Goal: Information Seeking & Learning: Learn about a topic

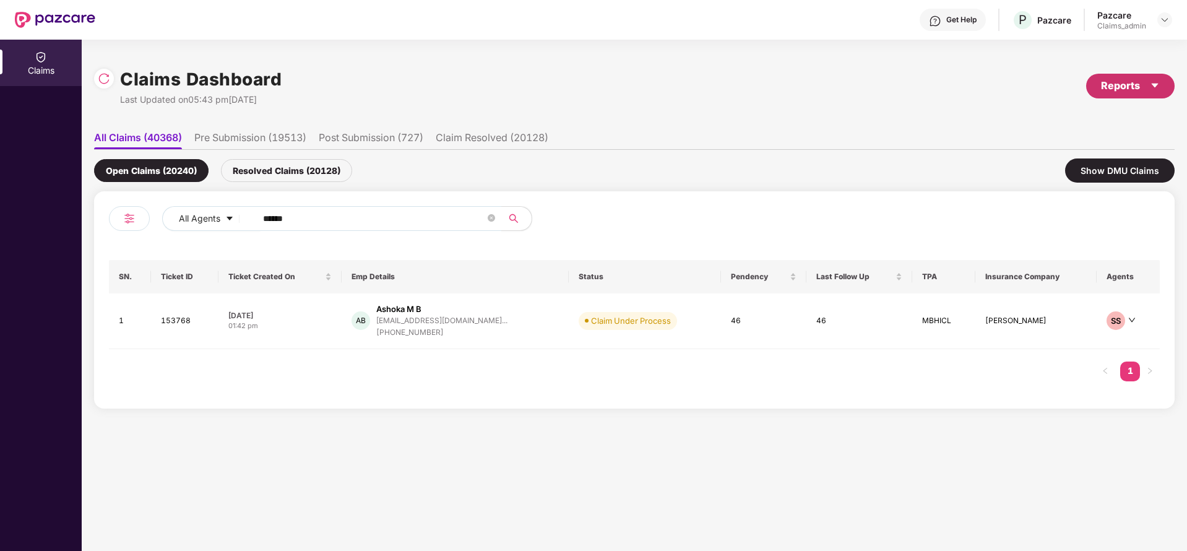
click at [1129, 87] on div "Reports" at bounding box center [1130, 85] width 59 height 15
click at [1101, 146] on div "Claims Pendency Report" at bounding box center [1078, 144] width 100 height 14
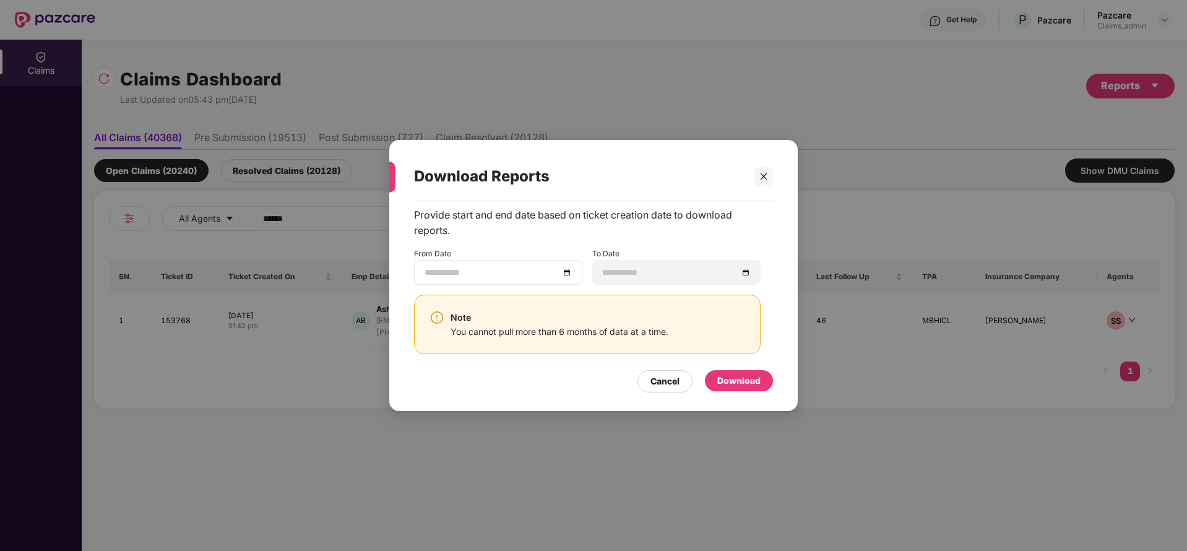
click at [566, 275] on div at bounding box center [498, 272] width 147 height 14
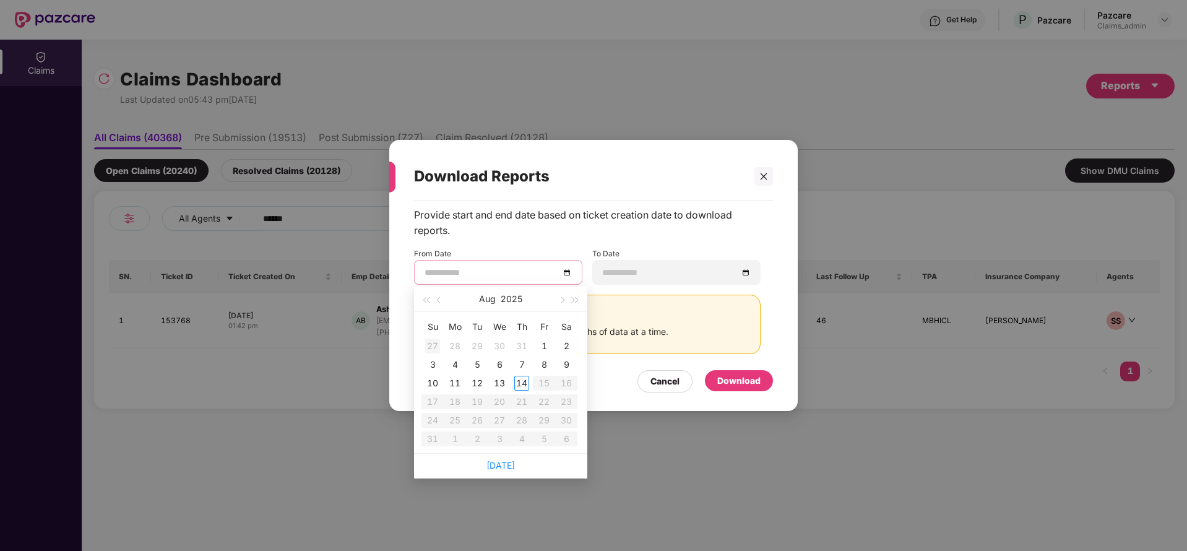
type input "**********"
click at [436, 303] on button "button" at bounding box center [440, 299] width 14 height 25
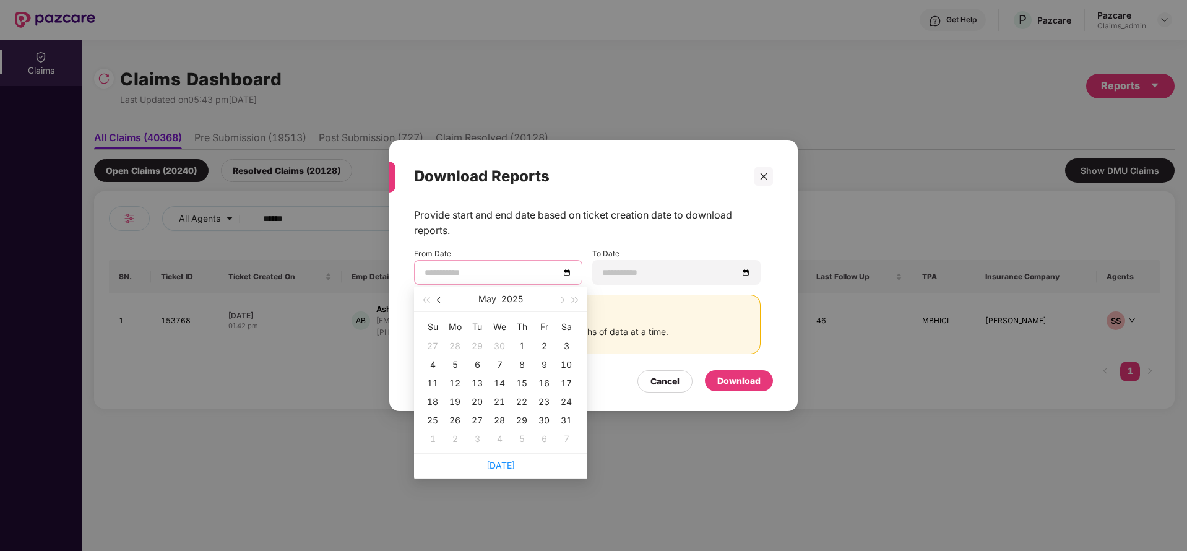
click at [436, 303] on button "button" at bounding box center [440, 299] width 14 height 25
type input "**********"
click at [564, 382] on div "15" at bounding box center [566, 383] width 15 height 15
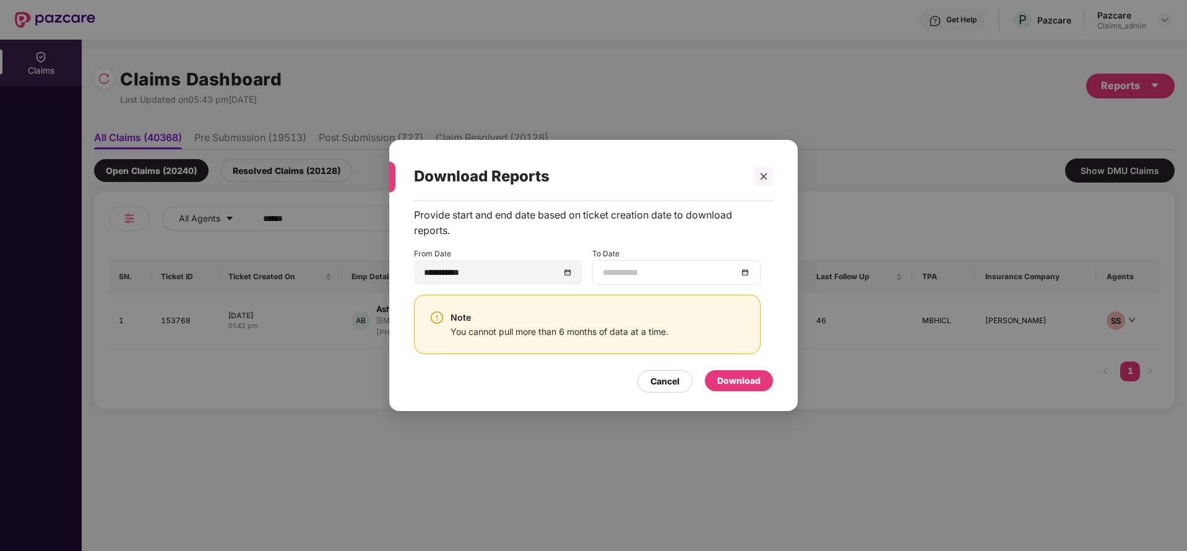
click at [743, 274] on div at bounding box center [676, 272] width 147 height 14
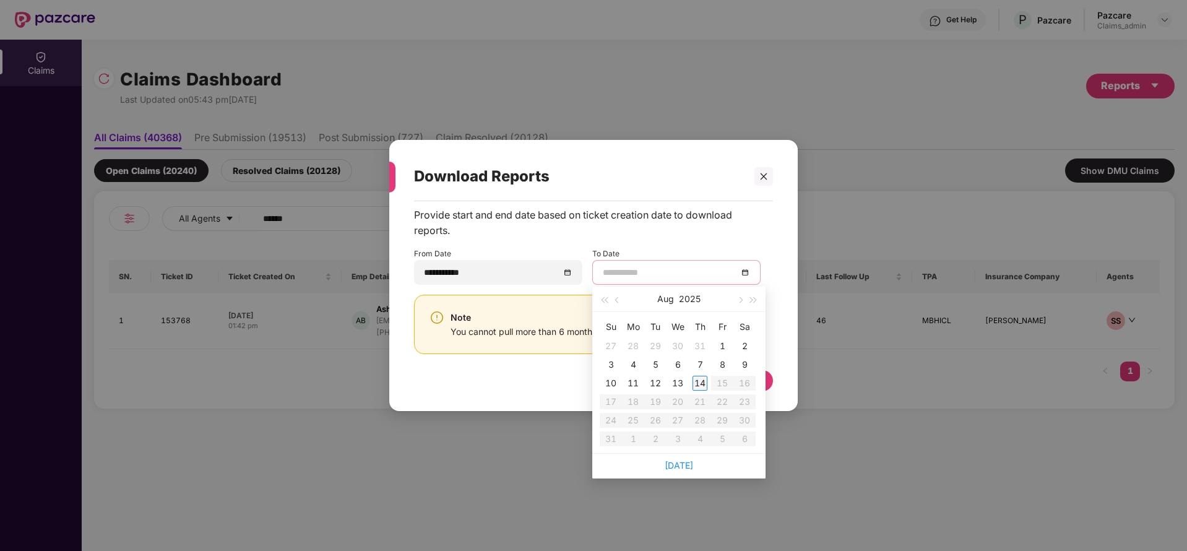
type input "**********"
click at [699, 384] on div "14" at bounding box center [699, 383] width 15 height 15
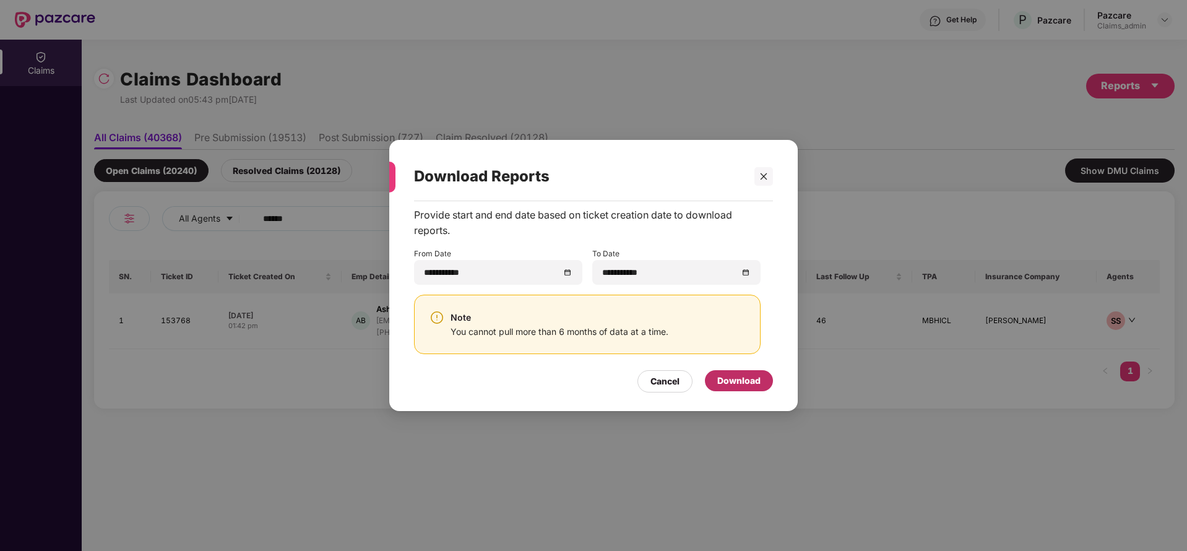
click at [744, 372] on div "Download" at bounding box center [739, 380] width 68 height 21
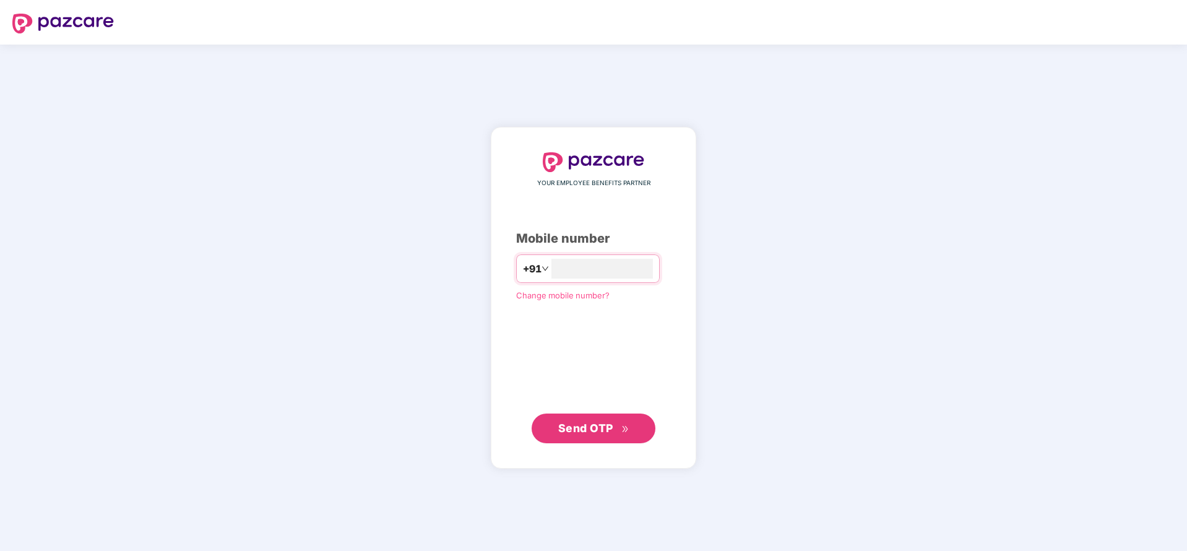
type input "**********"
click at [576, 428] on span "Send OTP" at bounding box center [585, 427] width 55 height 13
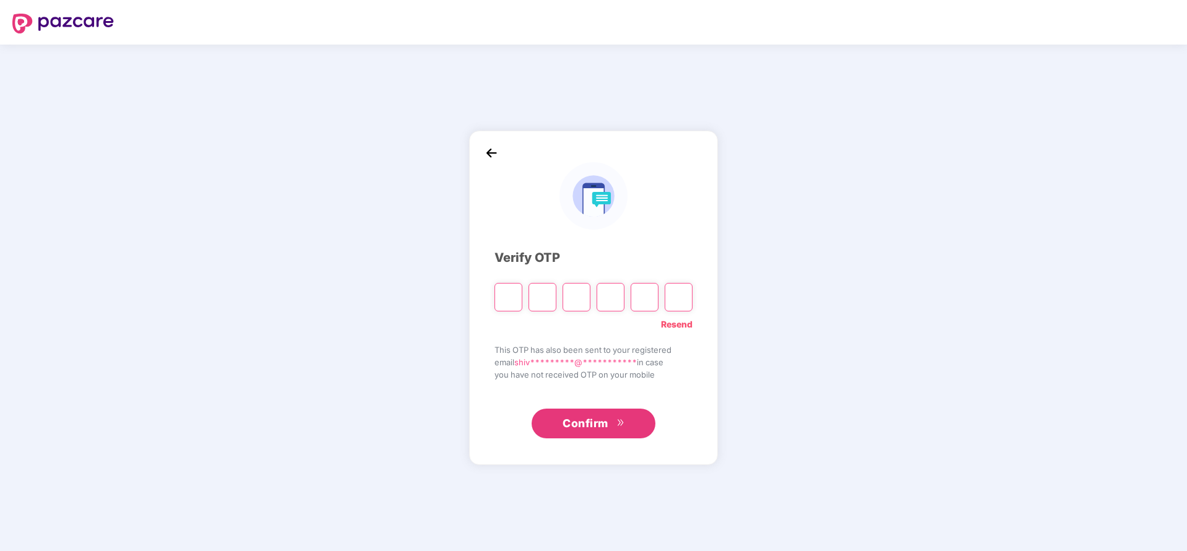
type input "*"
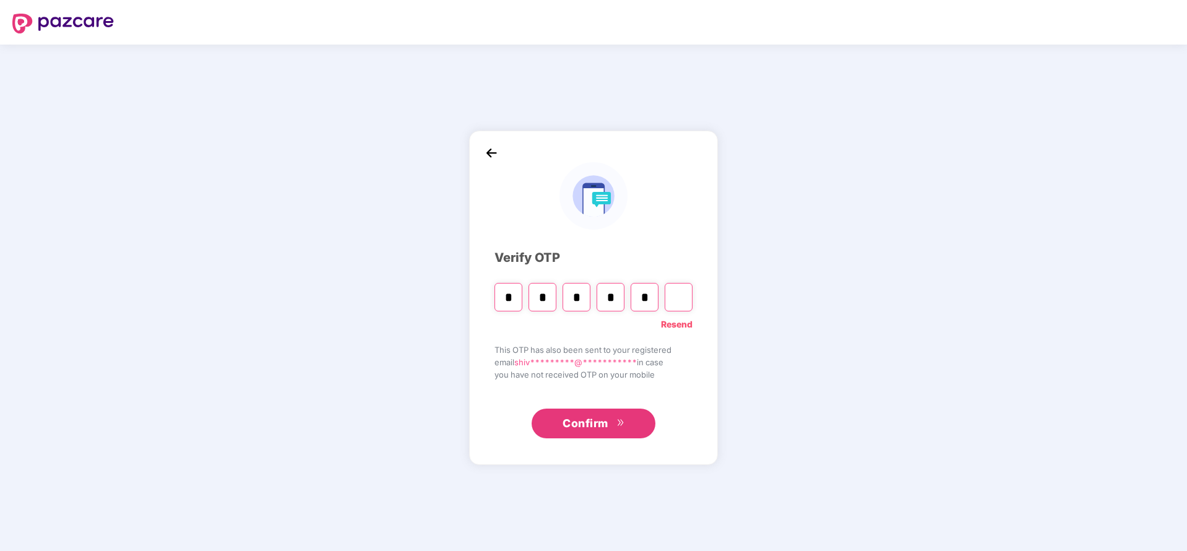
type input "*"
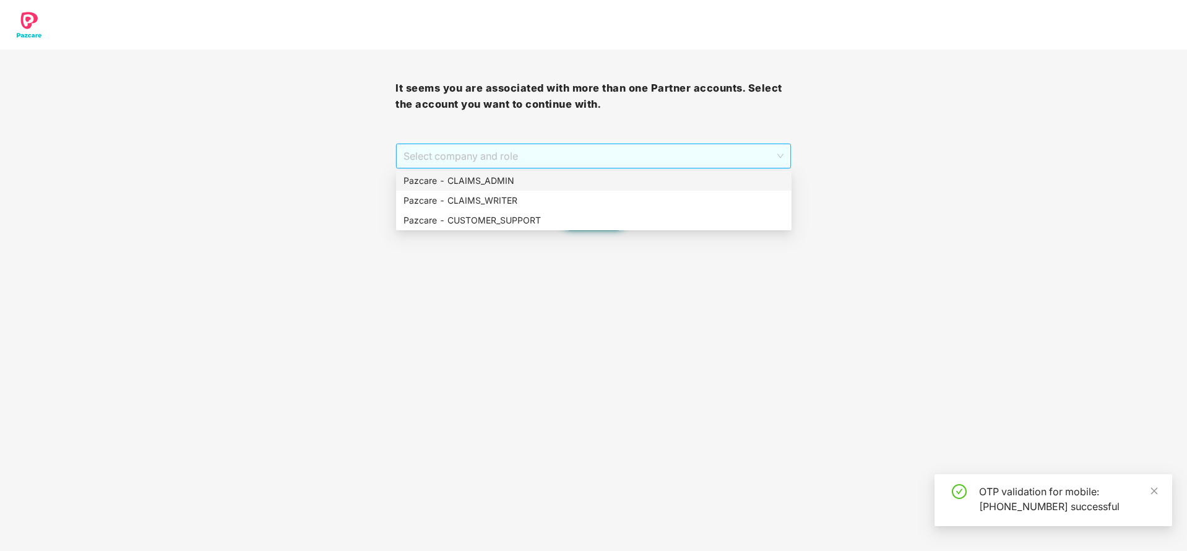
click at [466, 149] on span "Select company and role" at bounding box center [592, 156] width 379 height 24
click at [472, 175] on div "Pazcare - CLAIMS_ADMIN" at bounding box center [593, 181] width 381 height 14
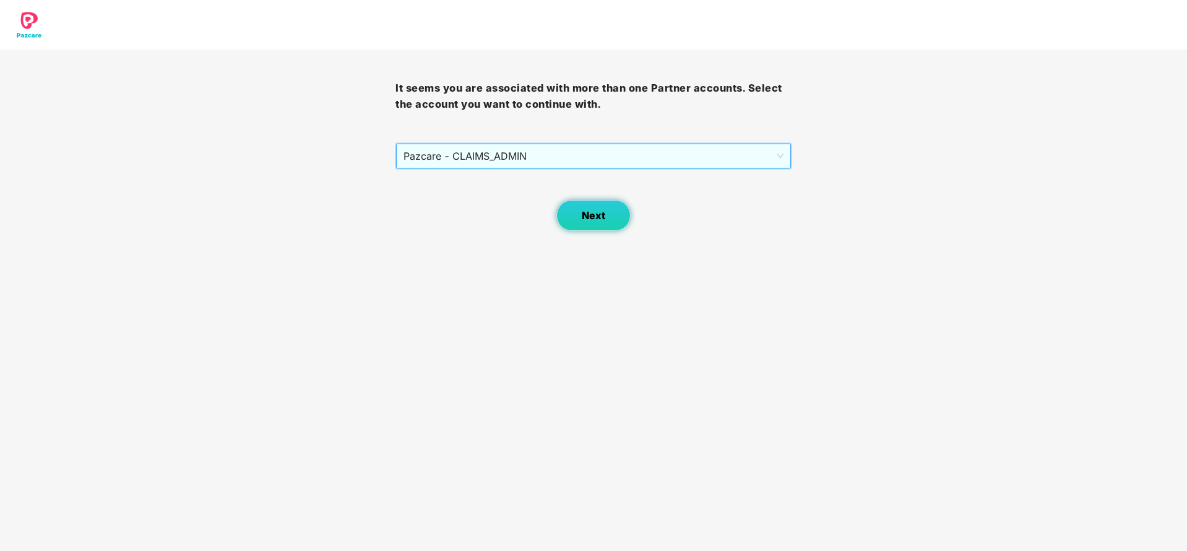
click at [602, 213] on span "Next" at bounding box center [594, 216] width 24 height 12
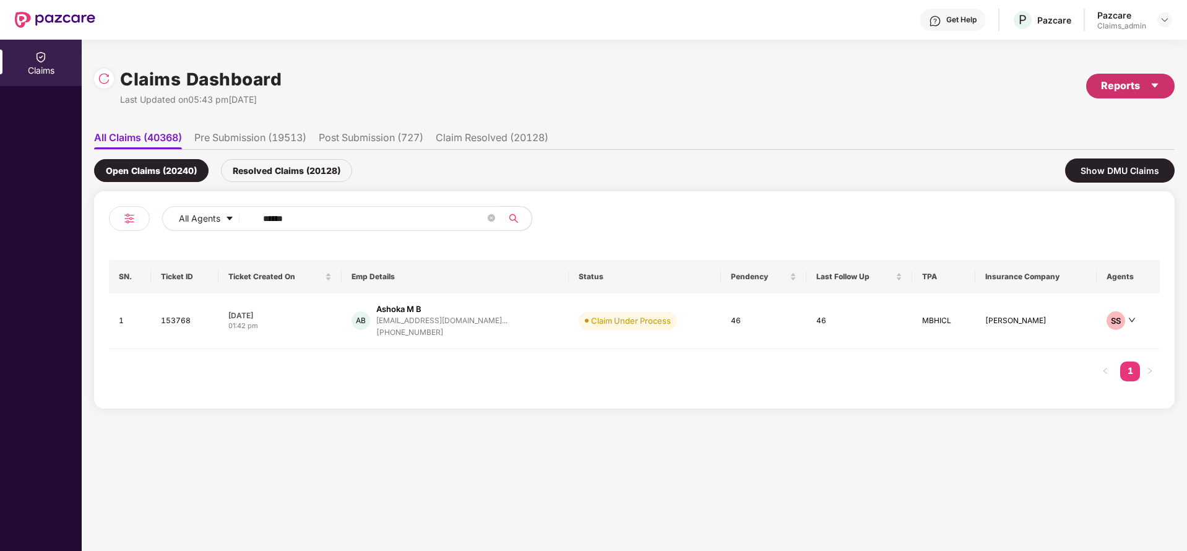
click at [1124, 82] on div "Reports" at bounding box center [1130, 85] width 59 height 15
click at [1084, 149] on div "Claims Pendency Report" at bounding box center [1078, 144] width 100 height 14
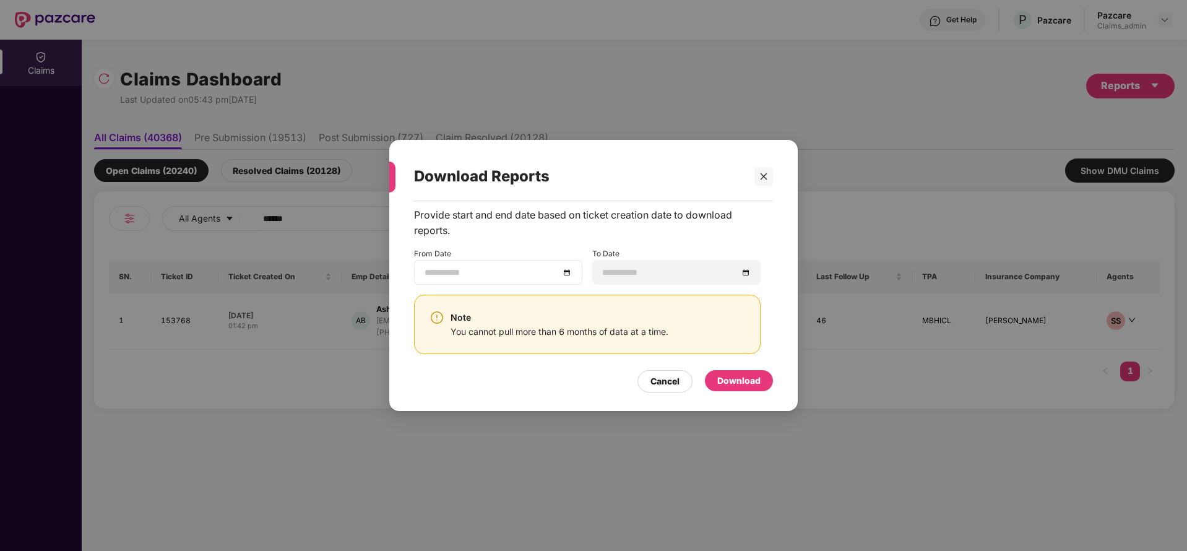
click at [566, 270] on div at bounding box center [498, 272] width 147 height 14
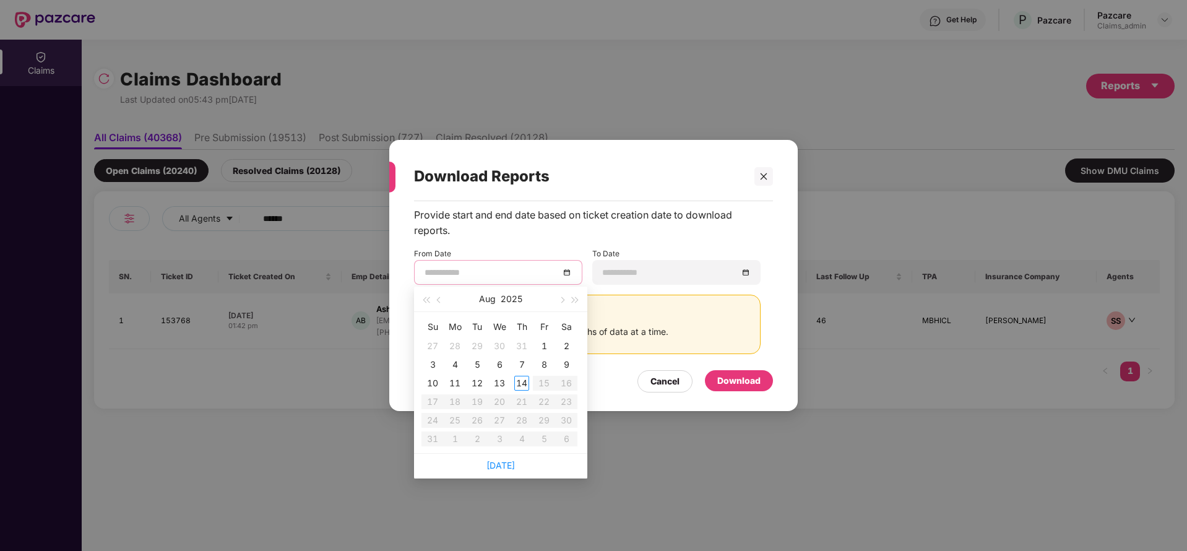
type input "**********"
click at [439, 303] on span "button" at bounding box center [440, 300] width 6 height 6
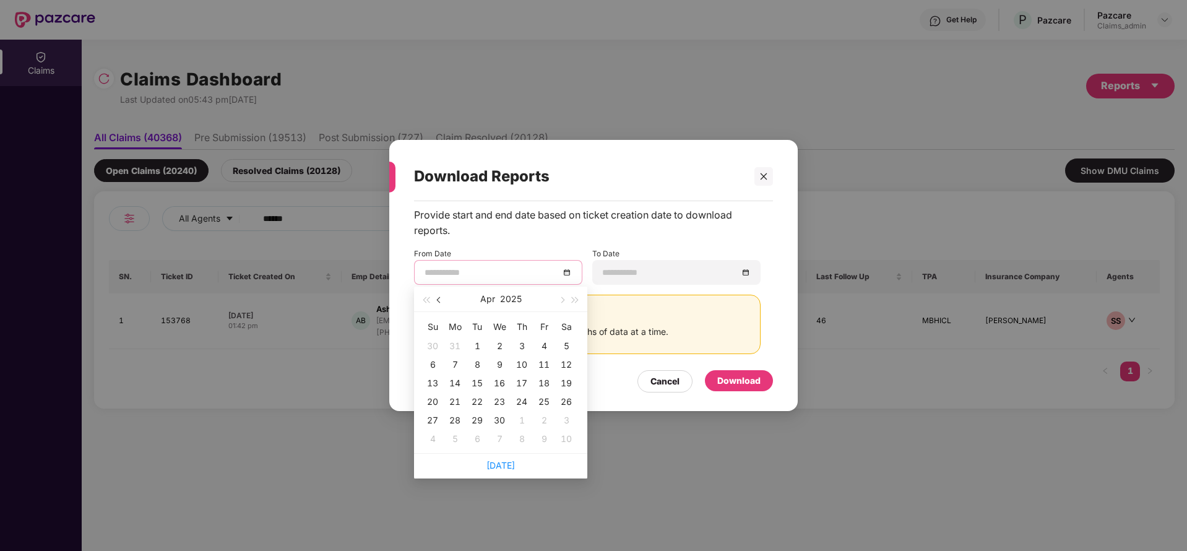
click at [439, 303] on span "button" at bounding box center [440, 300] width 6 height 6
click at [566, 298] on button "button" at bounding box center [561, 299] width 14 height 25
type input "**********"
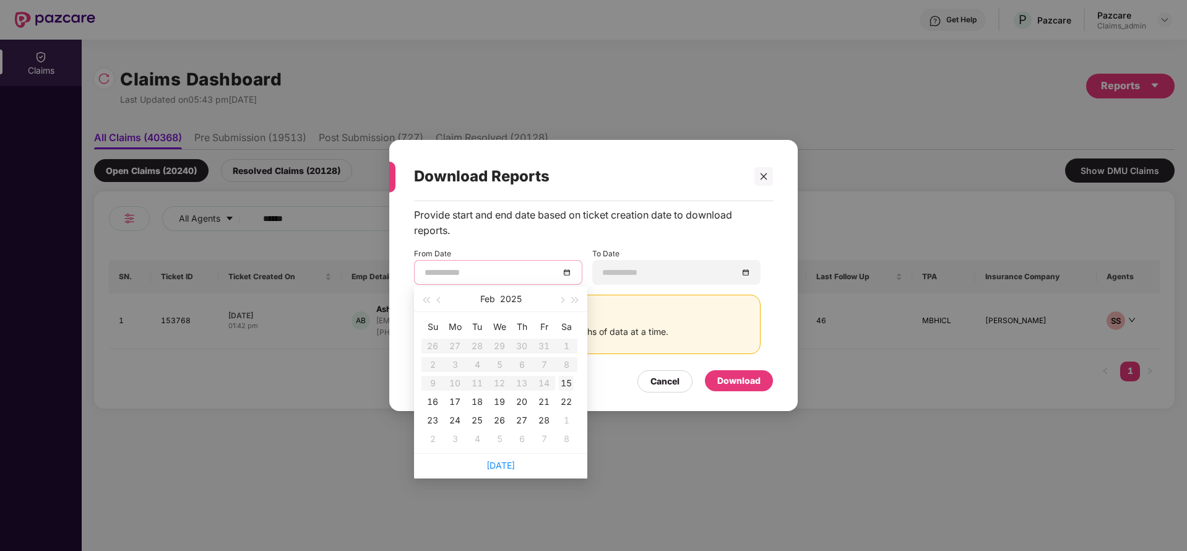
click at [567, 386] on div "15" at bounding box center [566, 383] width 15 height 15
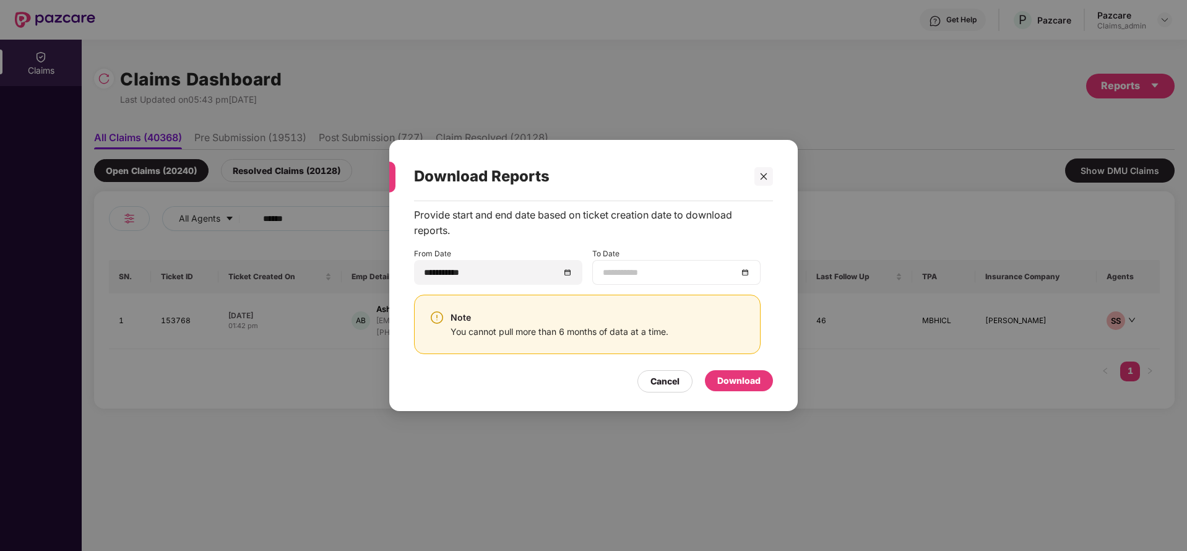
click at [749, 271] on div at bounding box center [676, 272] width 147 height 14
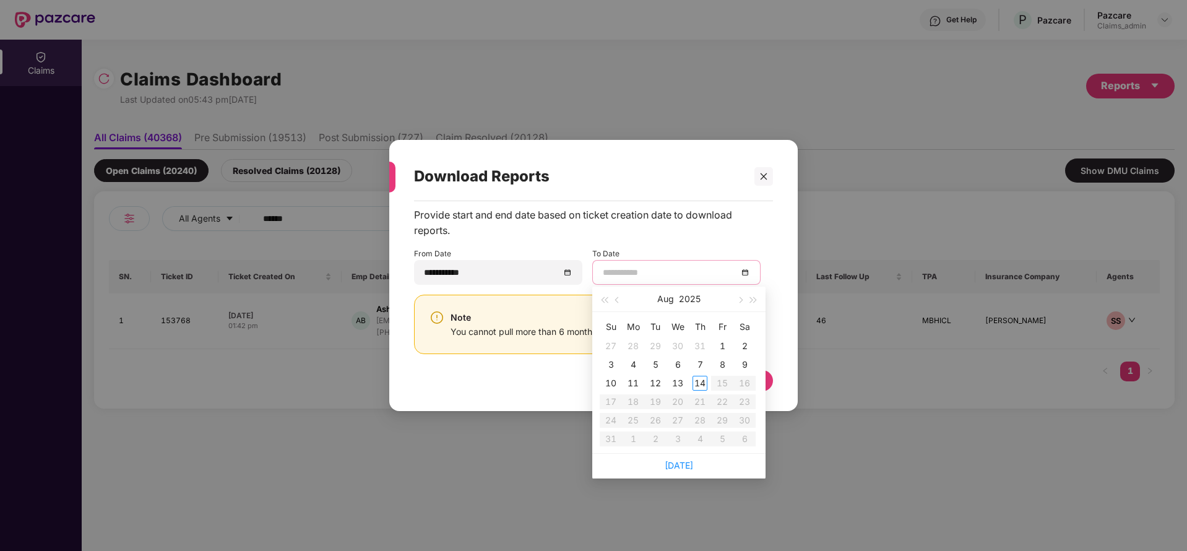
type input "**********"
click at [694, 378] on div "14" at bounding box center [699, 383] width 15 height 15
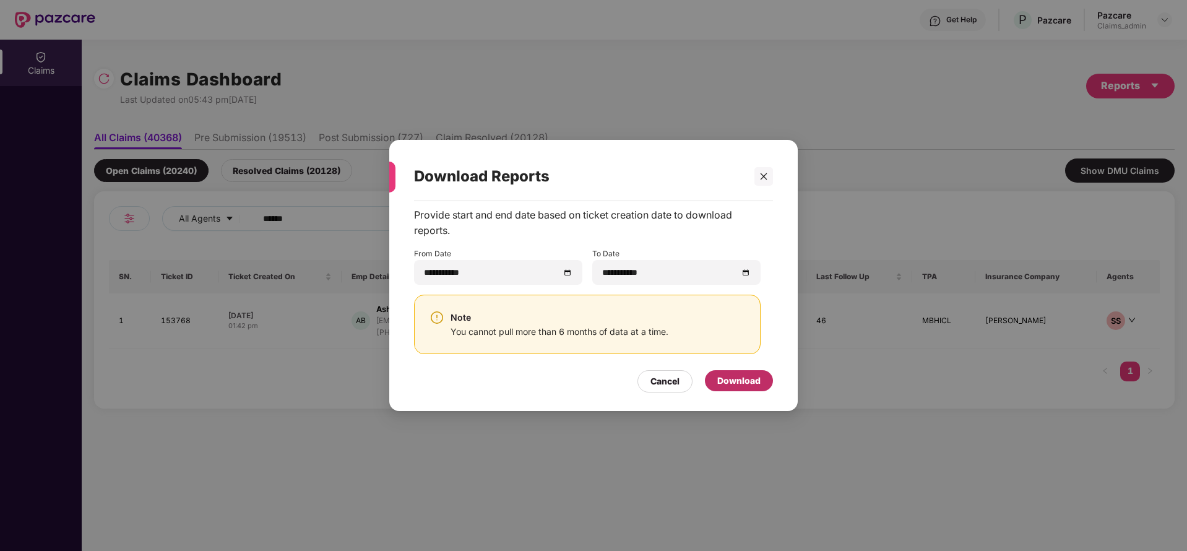
click at [735, 382] on div "Download" at bounding box center [738, 381] width 43 height 14
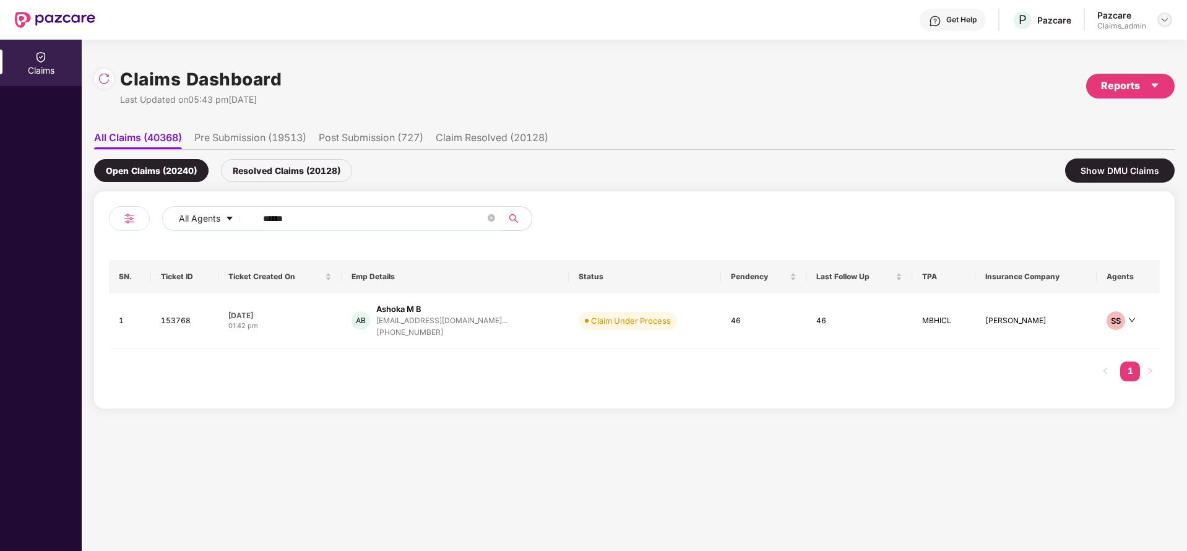
click at [1161, 17] on img at bounding box center [1165, 20] width 10 height 10
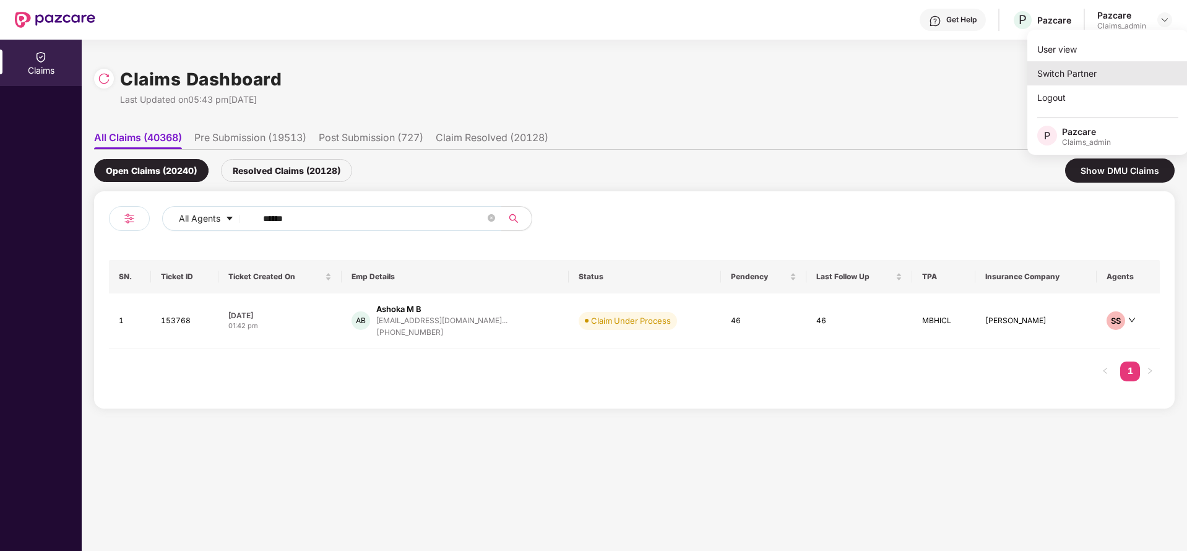
click at [1085, 79] on div "Switch Partner" at bounding box center [1107, 73] width 161 height 24
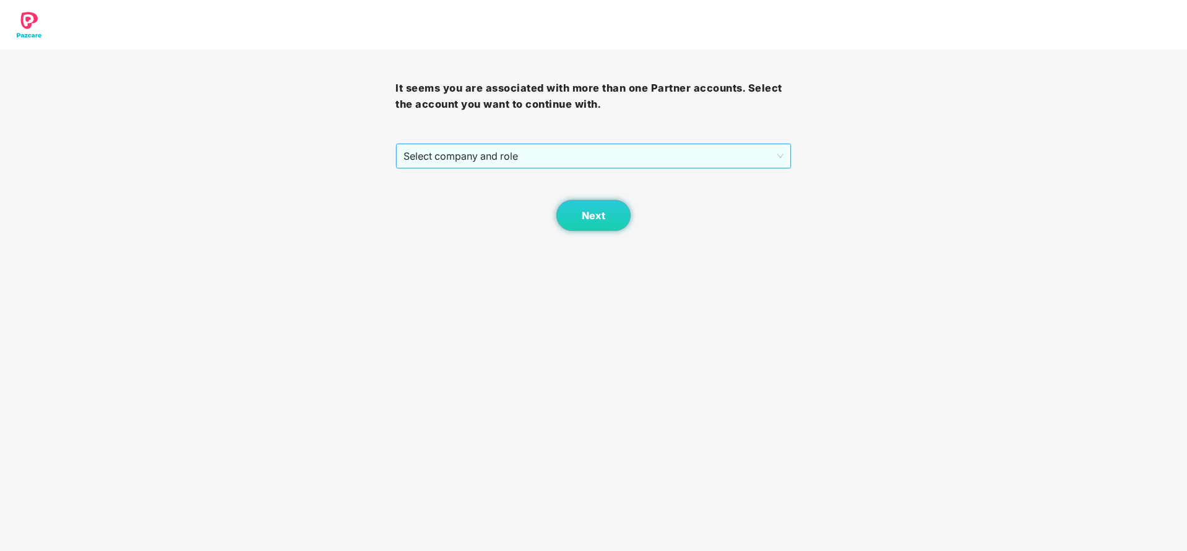
click at [656, 152] on span "Select company and role" at bounding box center [592, 156] width 379 height 24
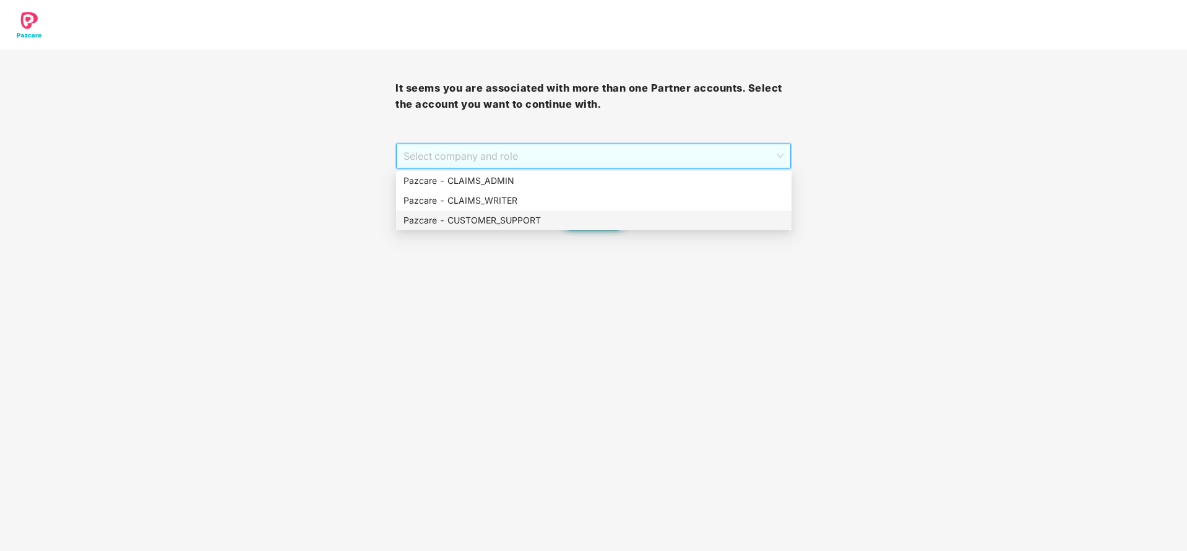
click at [584, 219] on div "Pazcare - CUSTOMER_SUPPORT" at bounding box center [593, 220] width 381 height 14
click at [584, 219] on body "It seems you are associated with more than one Partner accounts. Select the acc…" at bounding box center [593, 275] width 1187 height 551
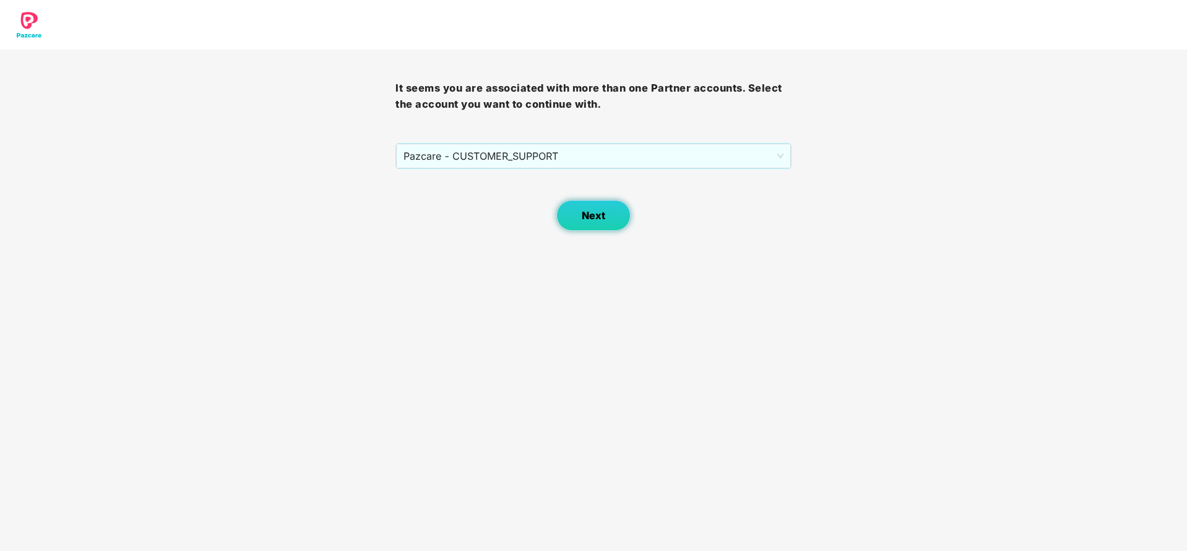
click at [595, 215] on span "Next" at bounding box center [594, 216] width 24 height 12
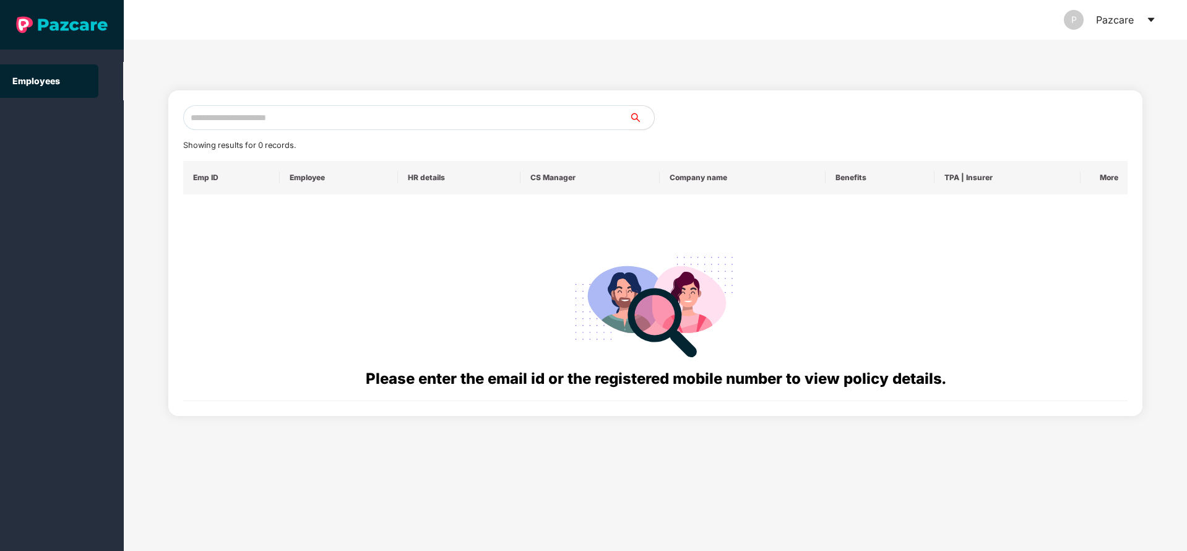
click at [420, 110] on input "text" at bounding box center [406, 117] width 446 height 25
paste input "**********"
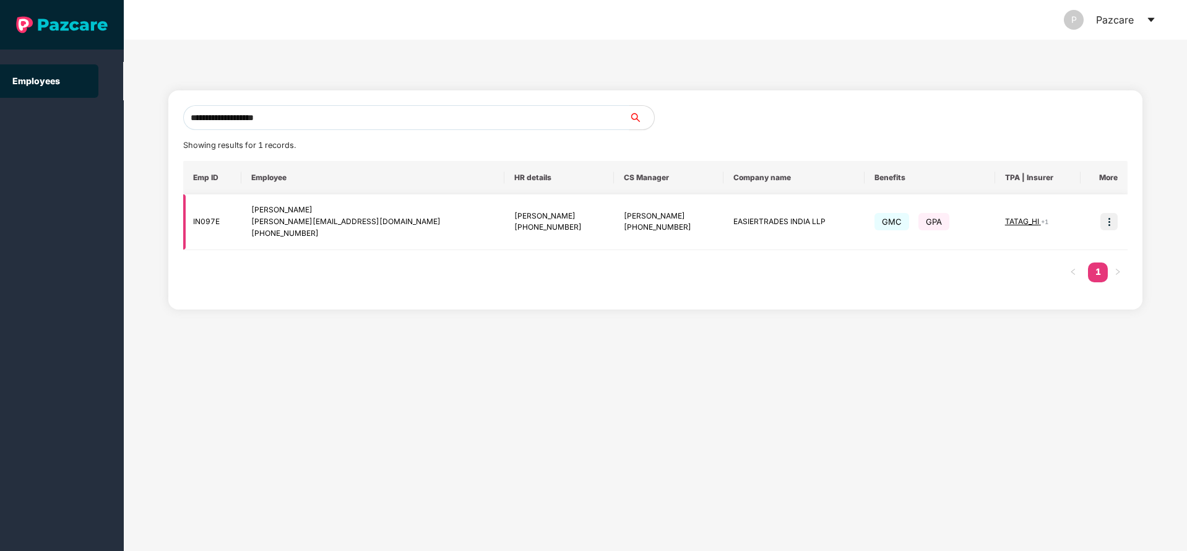
type input "**********"
click at [1109, 220] on img at bounding box center [1108, 221] width 17 height 17
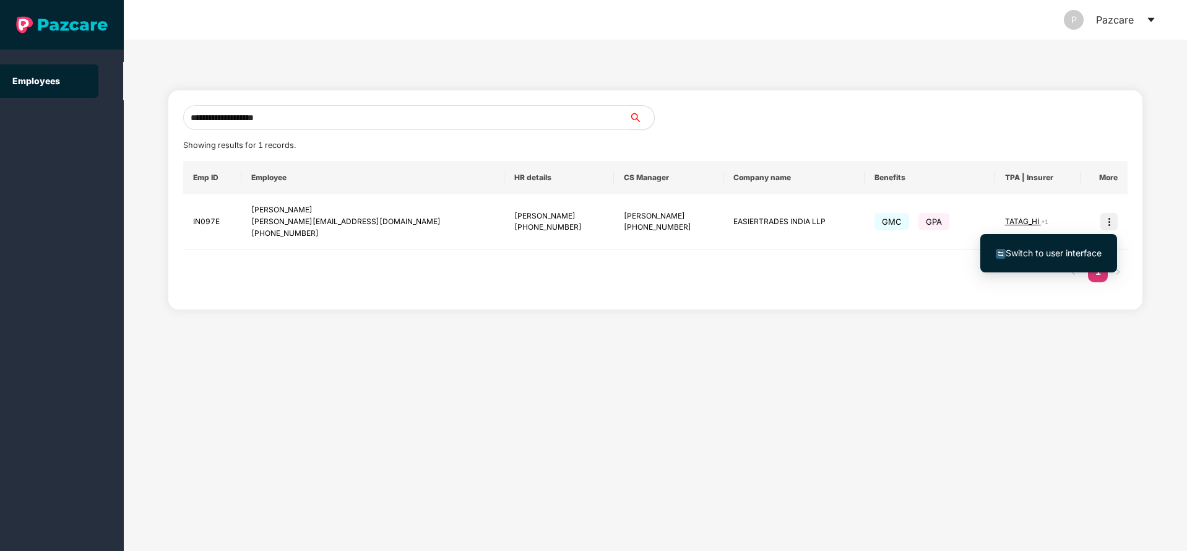
click at [1017, 257] on span "Switch to user interface" at bounding box center [1054, 253] width 96 height 11
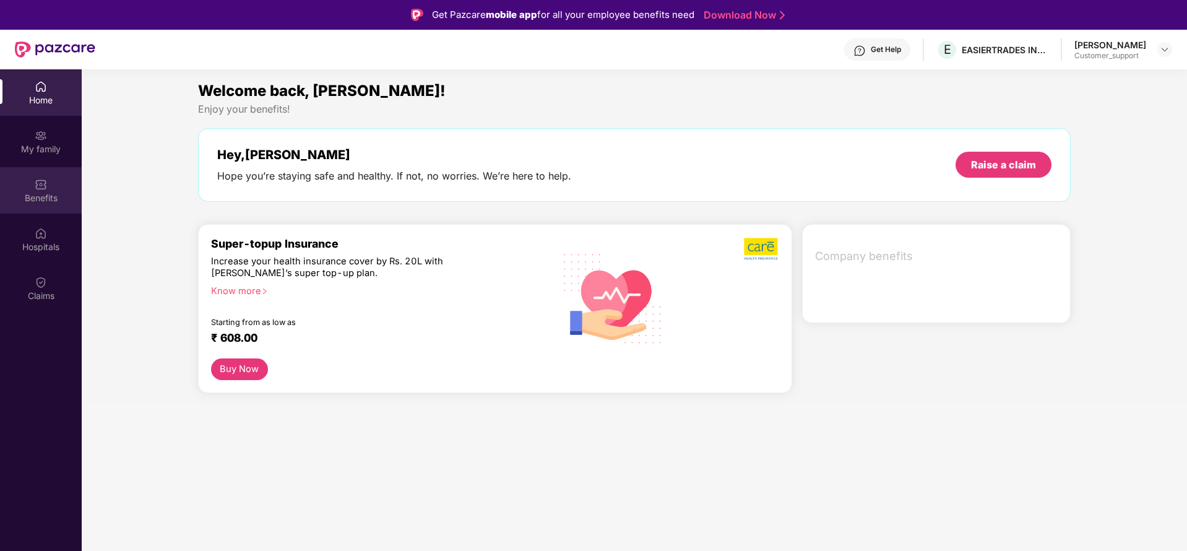
click at [19, 180] on div "Benefits" at bounding box center [41, 190] width 82 height 46
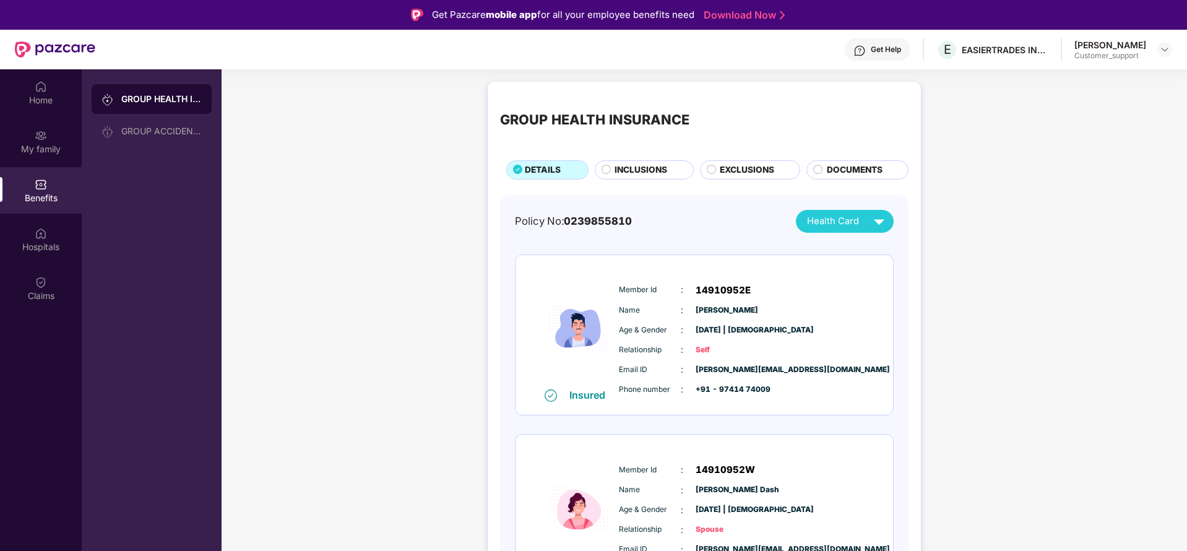
click at [623, 170] on span "INCLUSIONS" at bounding box center [640, 170] width 53 height 14
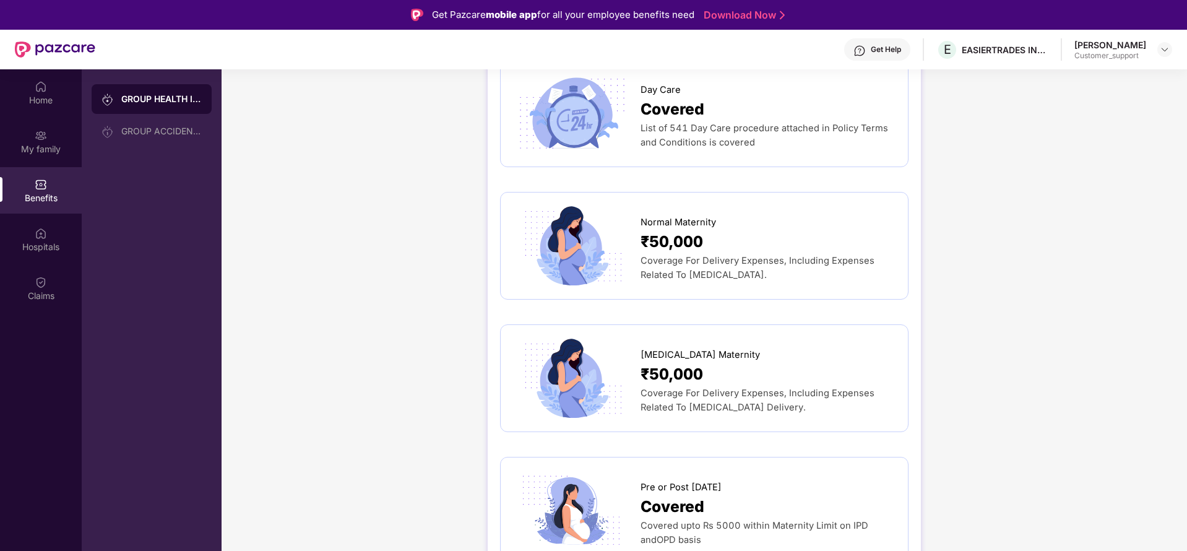
scroll to position [1374, 0]
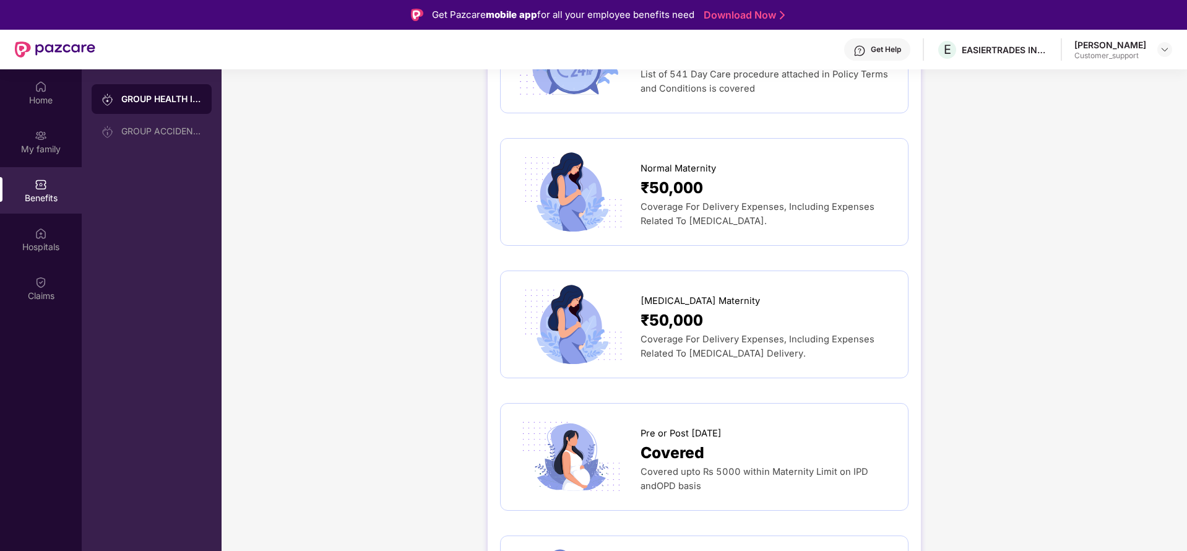
drag, startPoint x: 632, startPoint y: 137, endPoint x: 783, endPoint y: 203, distance: 164.6
click at [783, 203] on div "Normal Maternity ₹50,000 Coverage For Delivery Expenses, Including Expenses Rel…" at bounding box center [704, 192] width 382 height 82
click at [1166, 45] on img at bounding box center [1165, 50] width 10 height 10
click at [1098, 74] on div "Switch to support view" at bounding box center [1106, 79] width 161 height 24
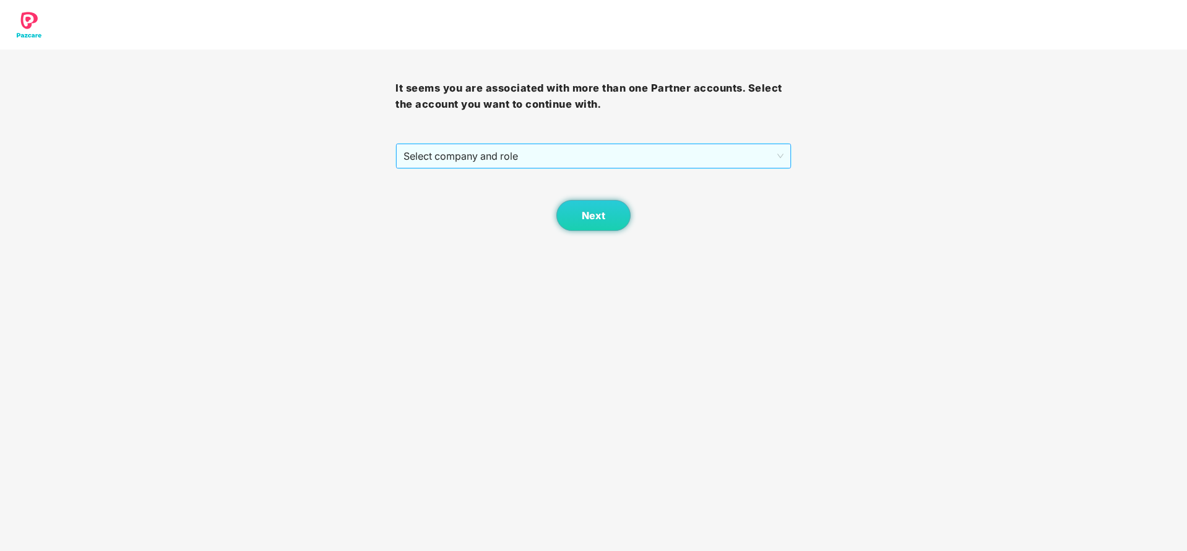
click at [679, 161] on span "Select company and role" at bounding box center [592, 156] width 379 height 24
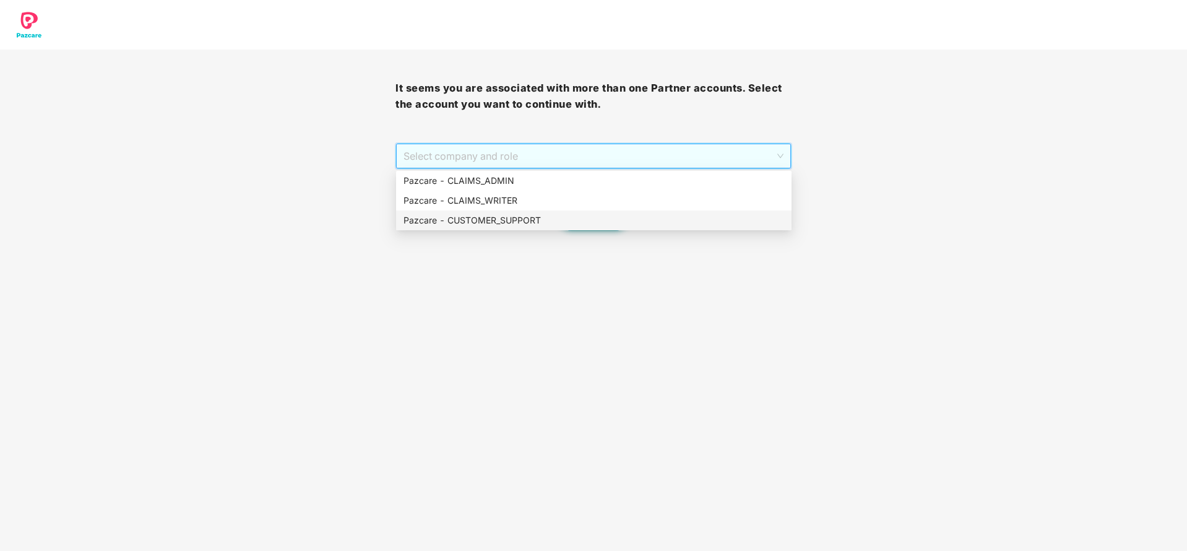
click at [565, 230] on div "Next" at bounding box center [592, 200] width 395 height 62
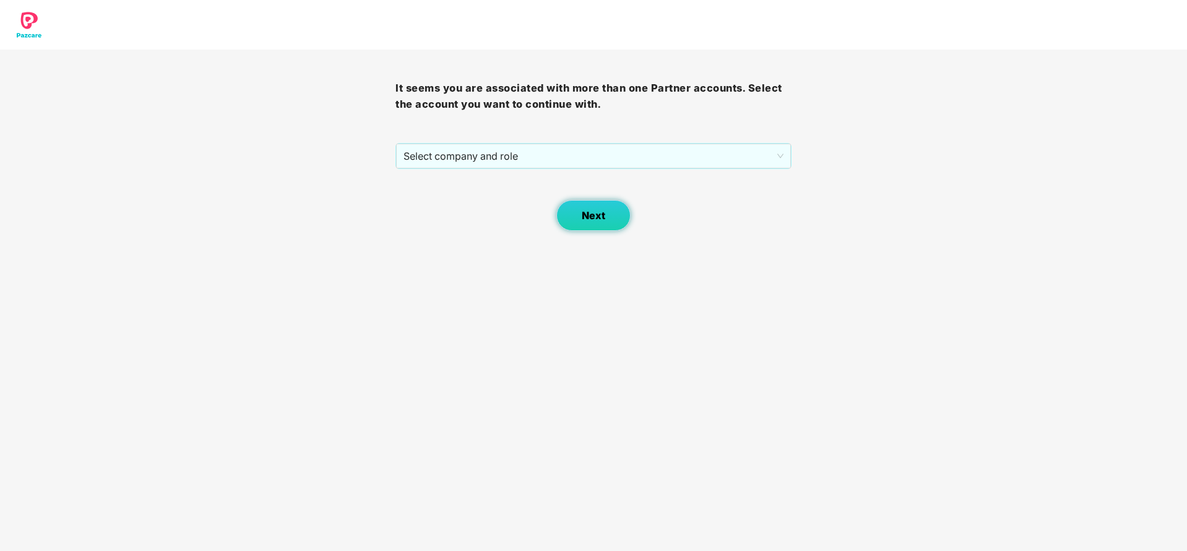
click at [579, 225] on button "Next" at bounding box center [593, 215] width 74 height 31
click at [595, 208] on button "Next" at bounding box center [593, 215] width 74 height 31
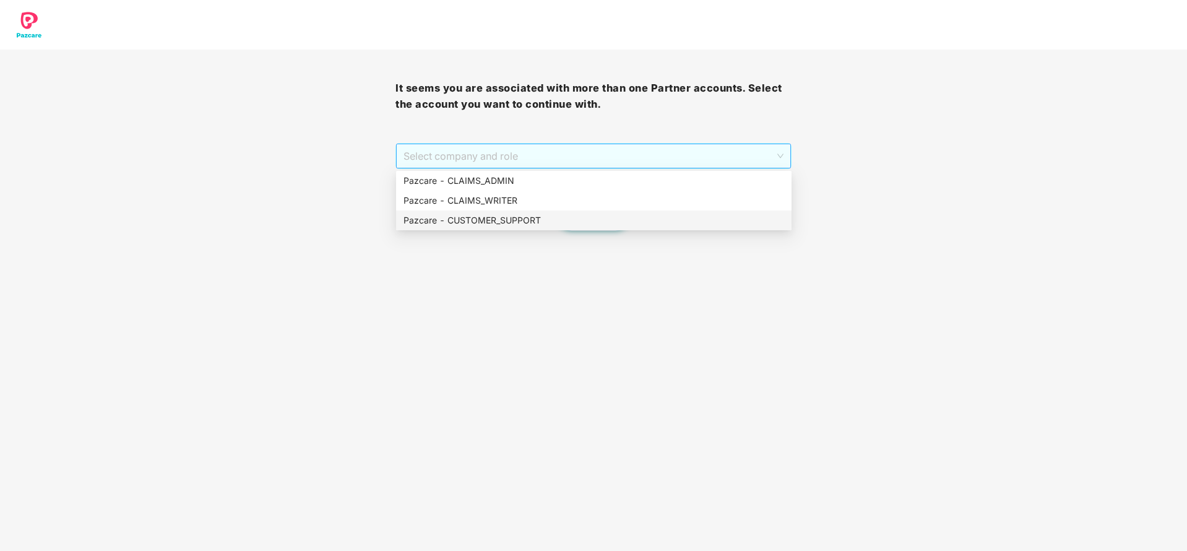
click at [550, 146] on span "Select company and role" at bounding box center [592, 156] width 379 height 24
click at [515, 213] on div "Pazcare - CUSTOMER_SUPPORT" at bounding box center [593, 220] width 381 height 14
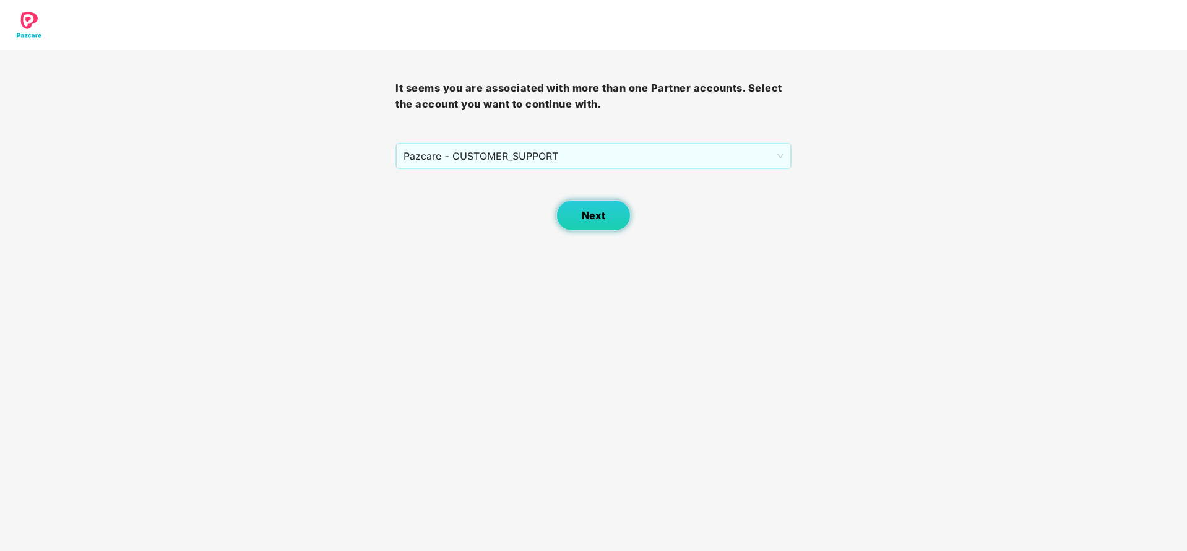
click at [576, 210] on button "Next" at bounding box center [593, 215] width 74 height 31
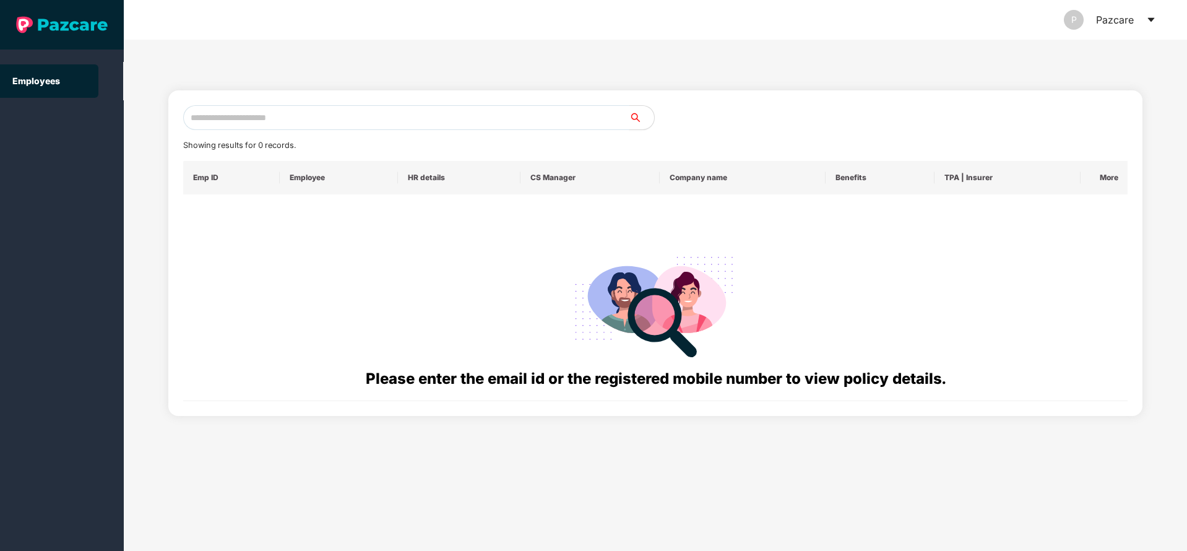
click at [397, 112] on input "text" at bounding box center [406, 117] width 446 height 25
paste input "**********"
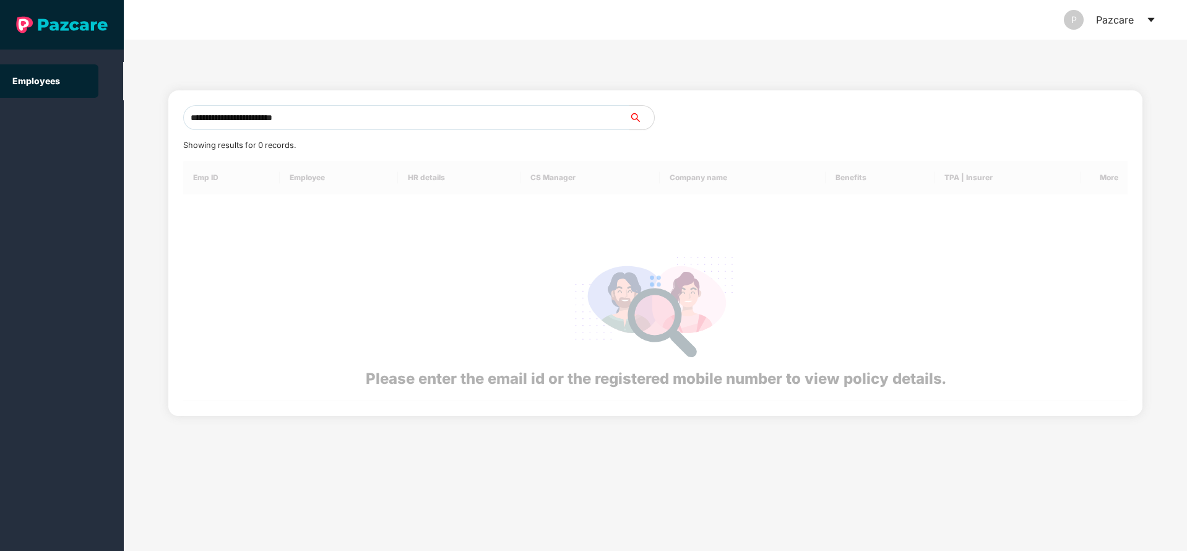
click at [397, 112] on input "**********" at bounding box center [406, 117] width 446 height 25
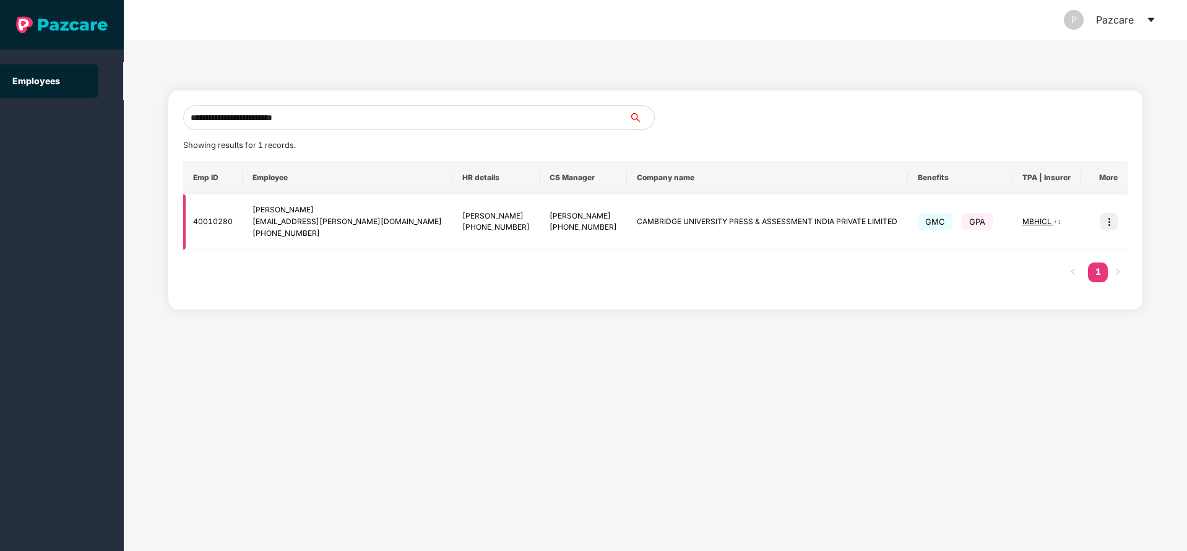
type input "**********"
click at [1106, 221] on img at bounding box center [1108, 221] width 17 height 17
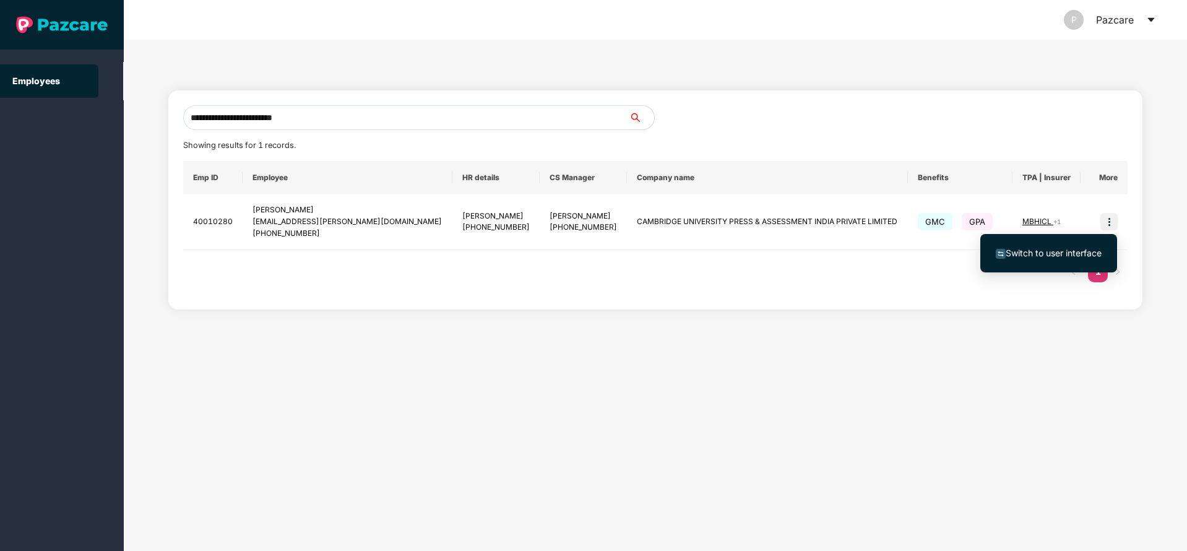
click at [1044, 246] on span "Switch to user interface" at bounding box center [1049, 253] width 106 height 14
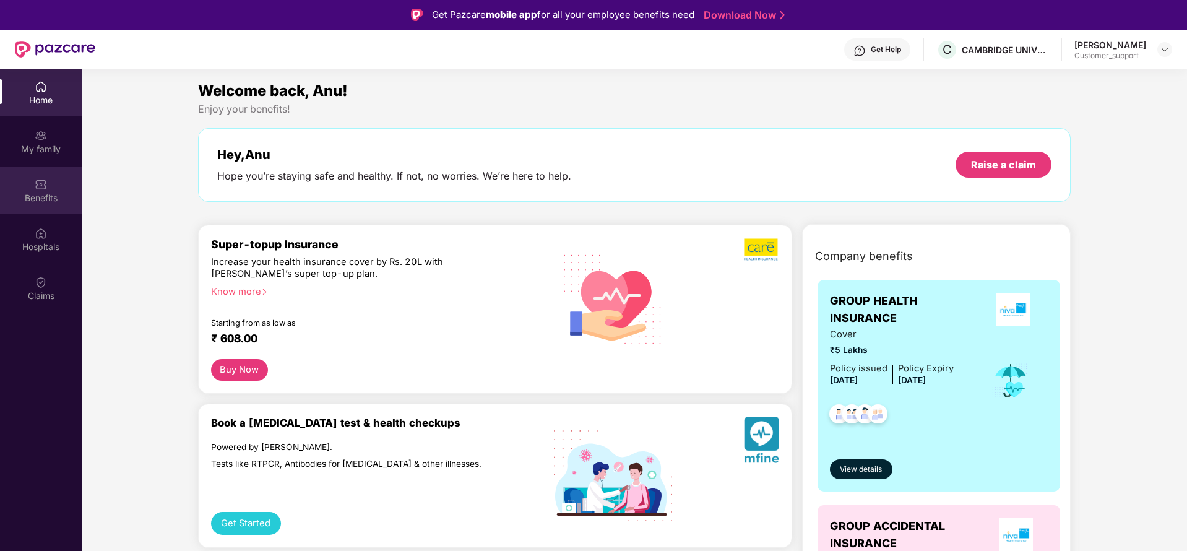
click at [45, 204] on div "Benefits" at bounding box center [41, 190] width 82 height 46
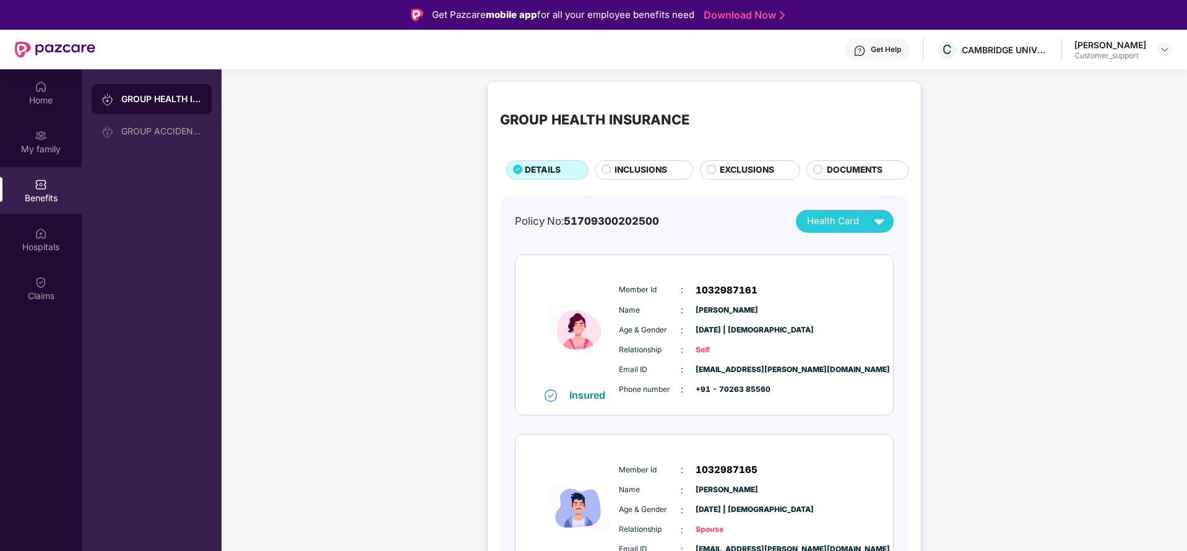
click at [624, 175] on span "INCLUSIONS" at bounding box center [640, 170] width 53 height 14
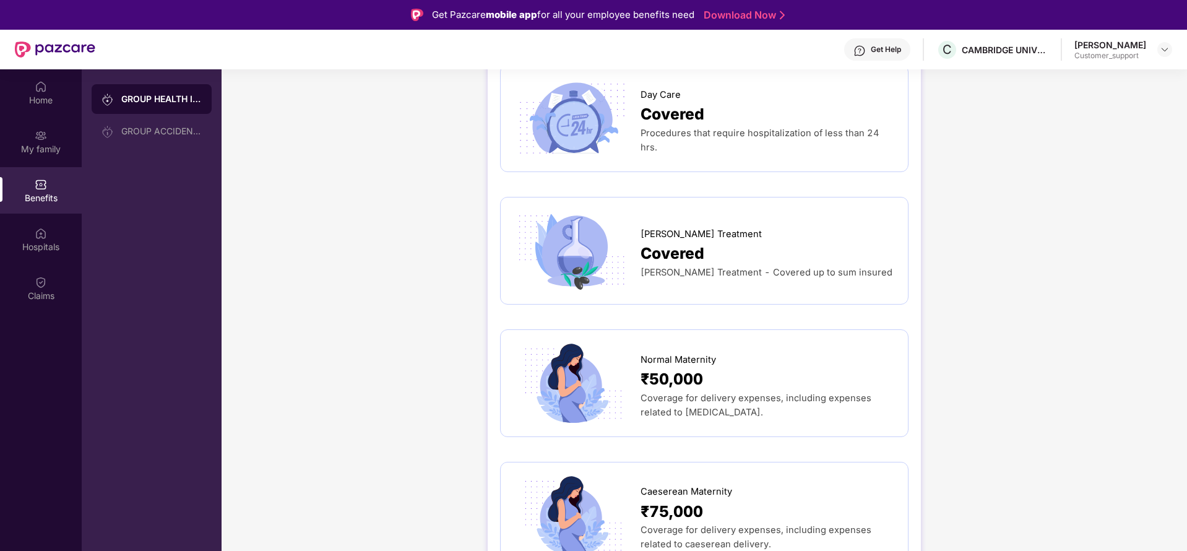
scroll to position [1151, 0]
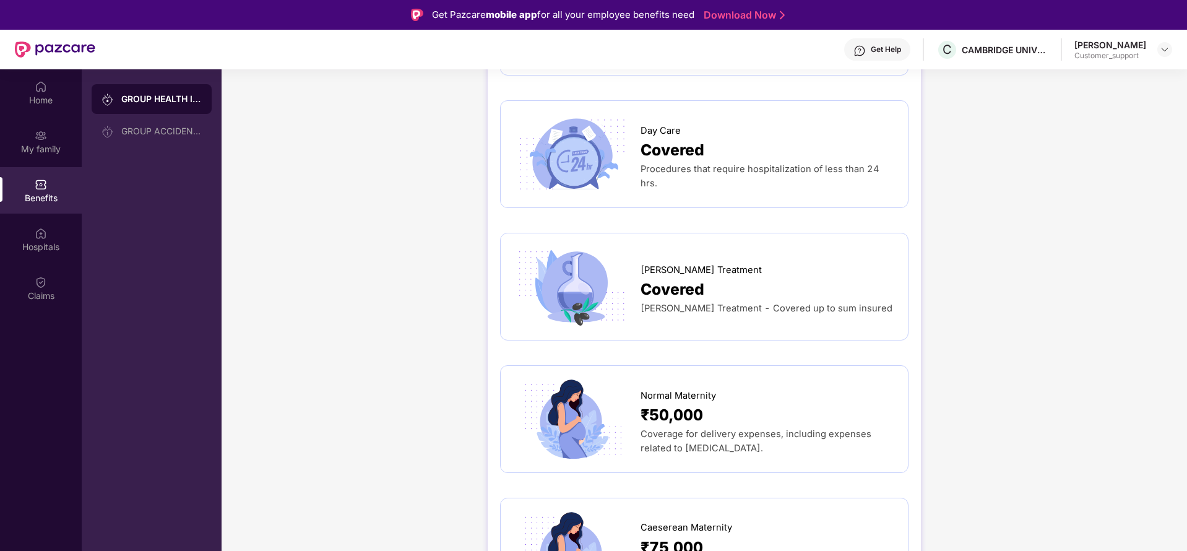
click at [1075, 213] on div "GROUP HEALTH INSURANCE DETAILS INCLUSIONS EXCLUSIONS DOCUMENTS Sum Insured ₹5,0…" at bounding box center [704, 192] width 965 height 2537
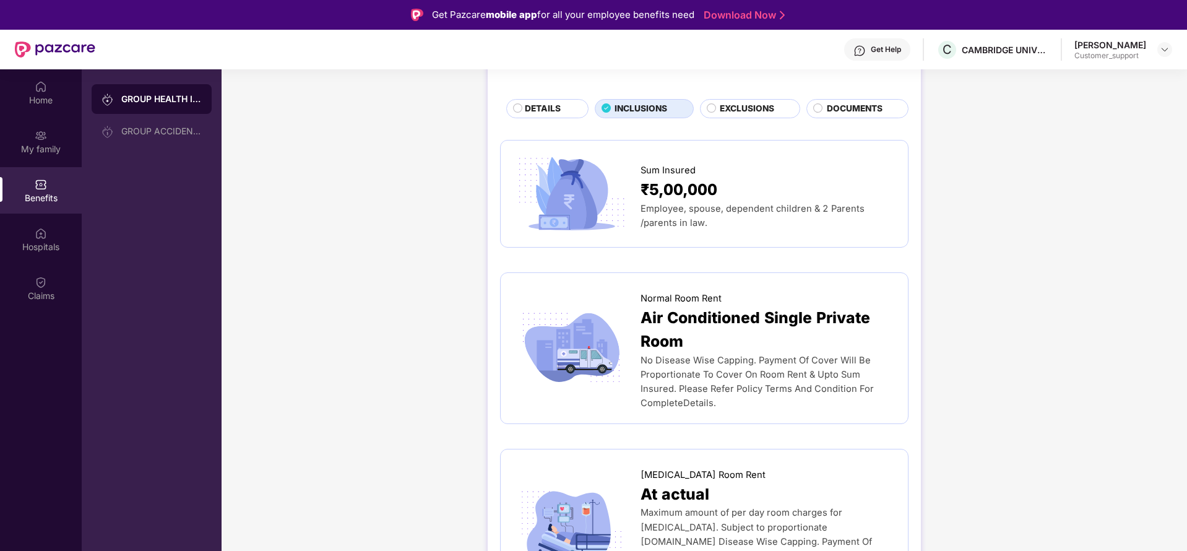
scroll to position [0, 0]
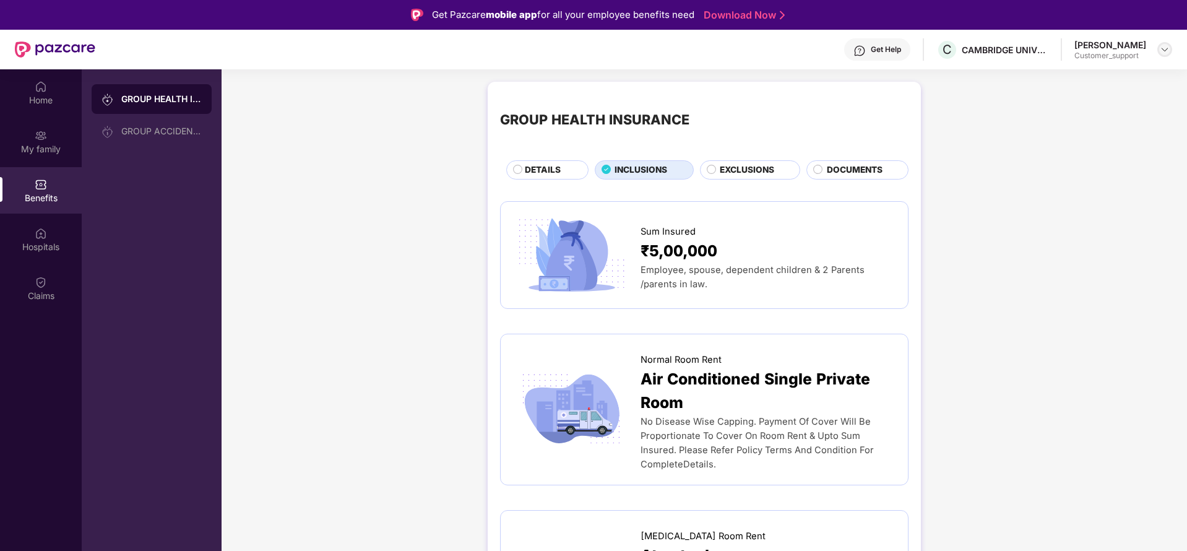
click at [1166, 53] on img at bounding box center [1165, 50] width 10 height 10
click at [1085, 85] on div "Switch to support view" at bounding box center [1106, 79] width 161 height 24
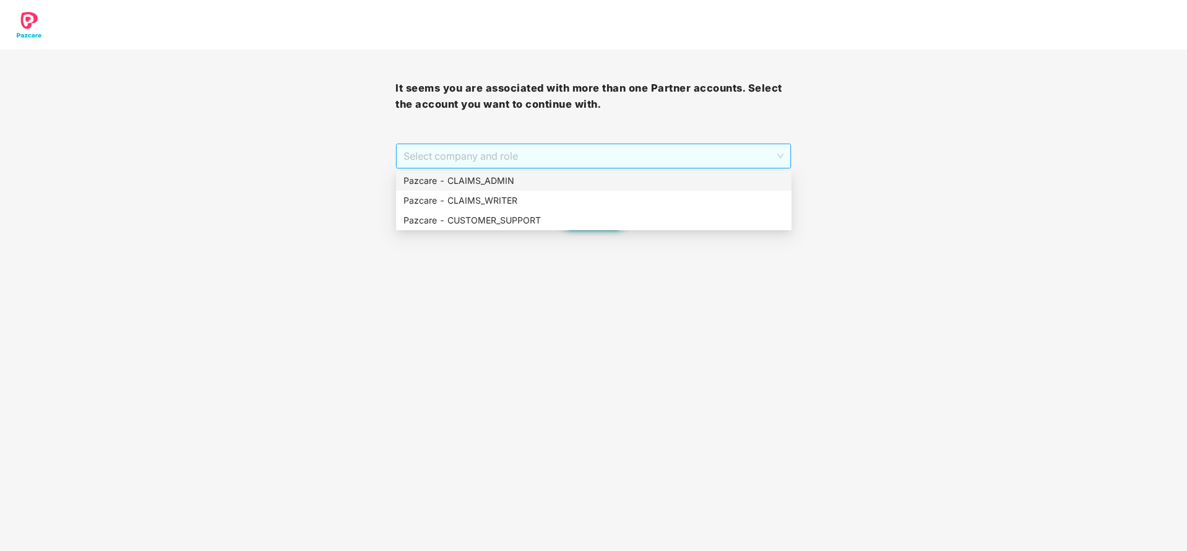
click at [657, 162] on span "Select company and role" at bounding box center [592, 156] width 379 height 24
click at [546, 218] on div "Pazcare - CUSTOMER_SUPPORT" at bounding box center [593, 220] width 381 height 14
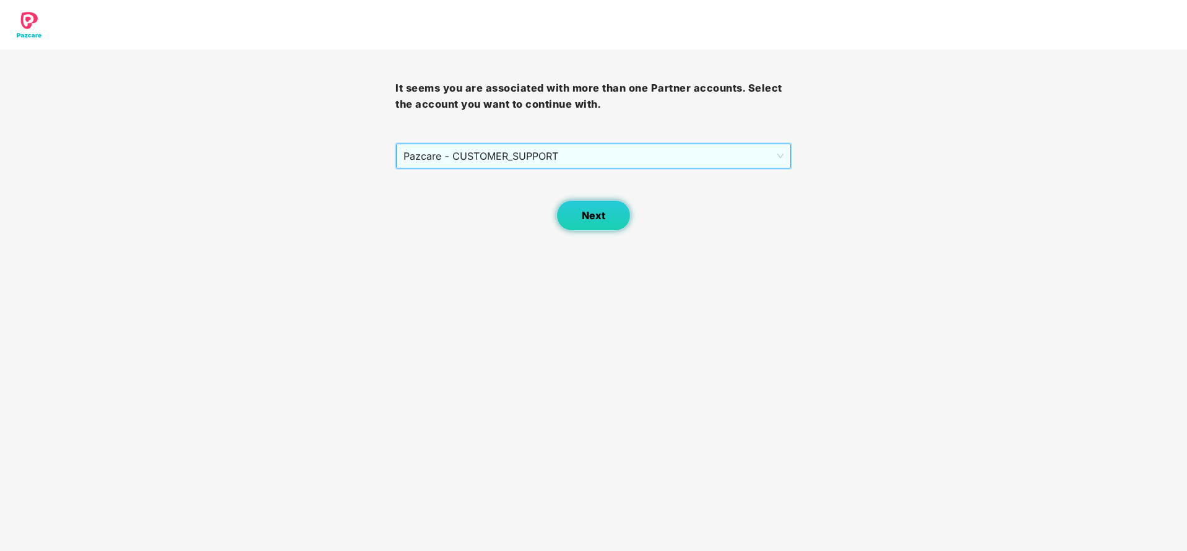
click at [594, 217] on span "Next" at bounding box center [594, 216] width 24 height 12
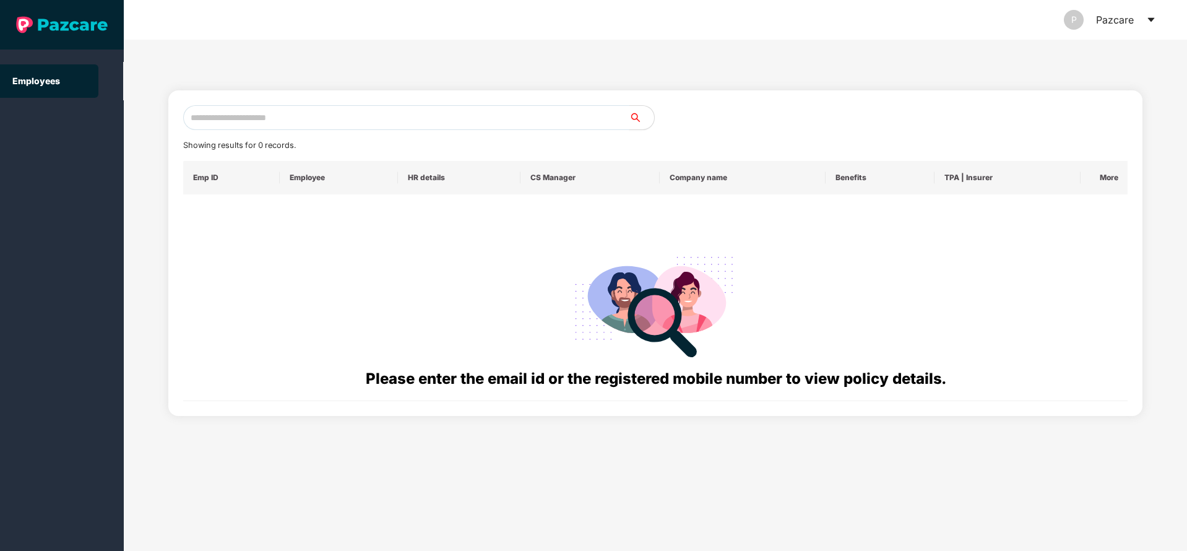
click at [493, 116] on input "text" at bounding box center [406, 117] width 446 height 25
paste input "**********"
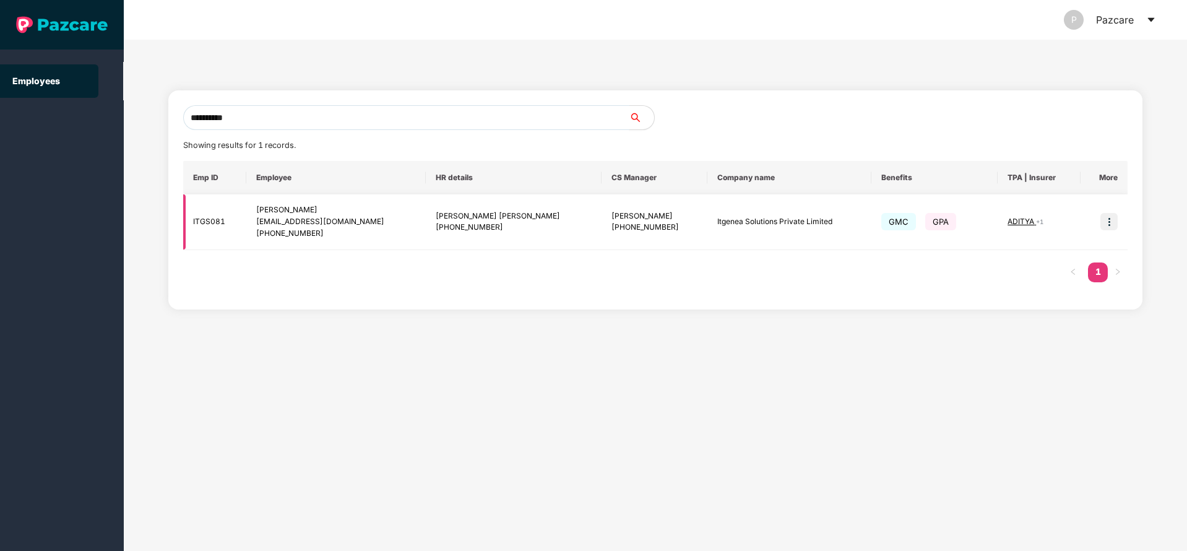
type input "**********"
click at [1106, 221] on img at bounding box center [1108, 221] width 17 height 17
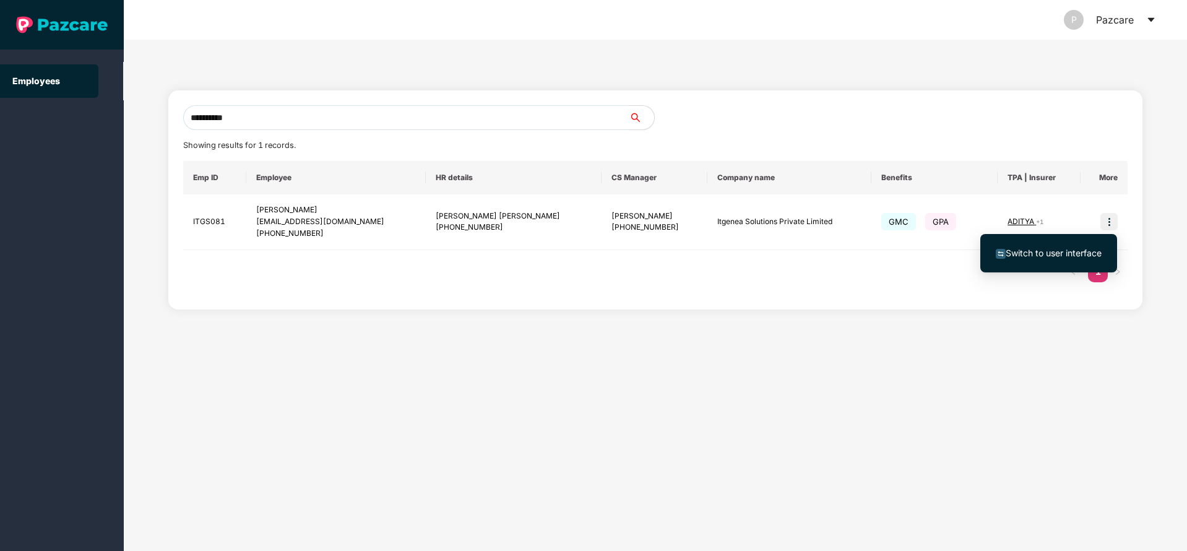
click at [1031, 248] on span "Switch to user interface" at bounding box center [1054, 253] width 96 height 11
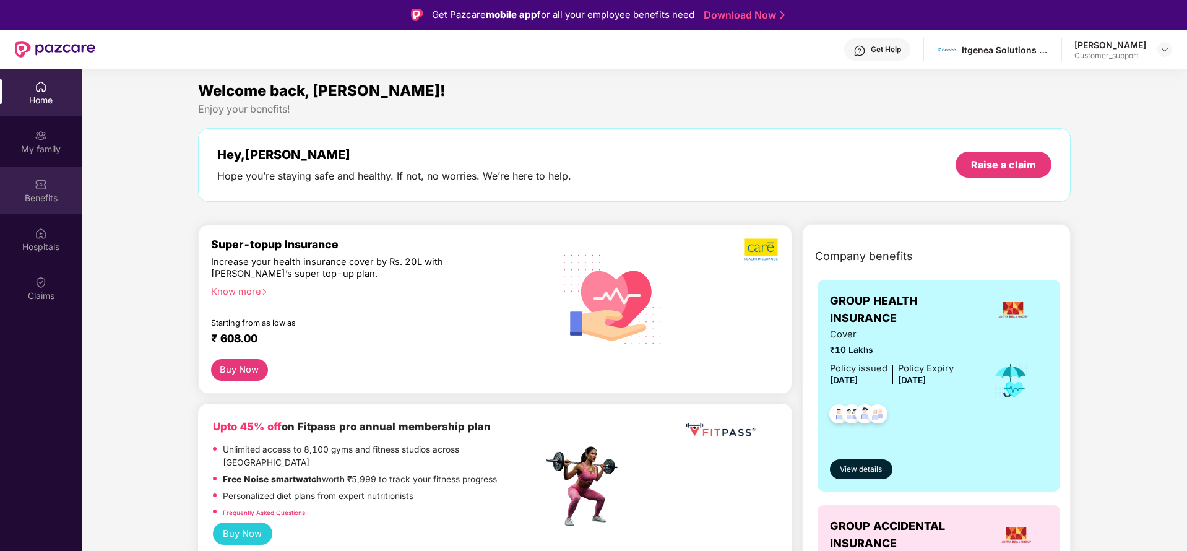
click at [37, 202] on div "Benefits" at bounding box center [41, 198] width 82 height 12
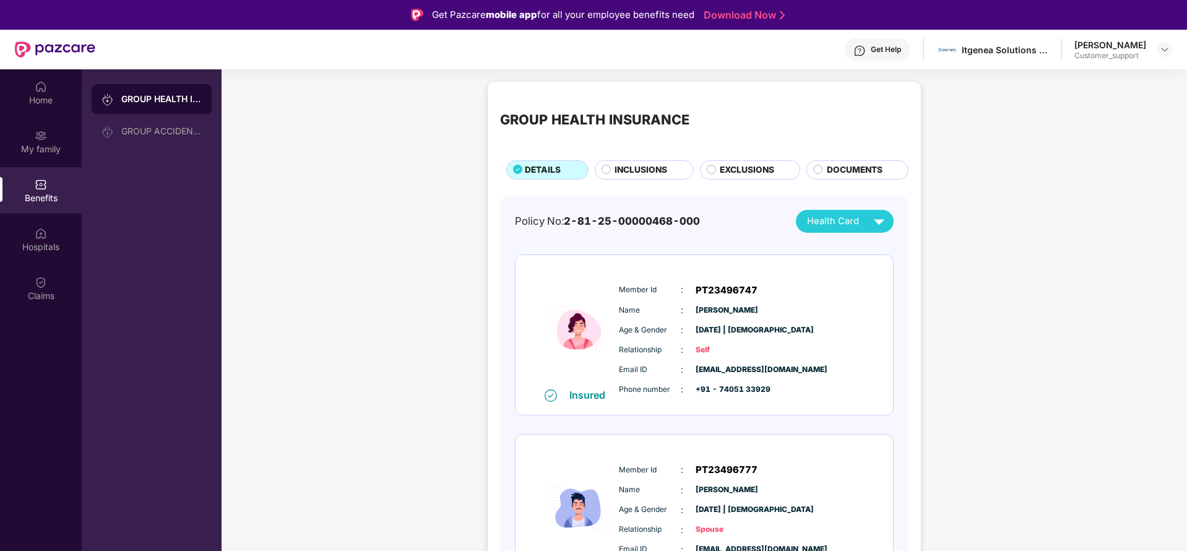
click at [628, 172] on span "INCLUSIONS" at bounding box center [640, 170] width 53 height 14
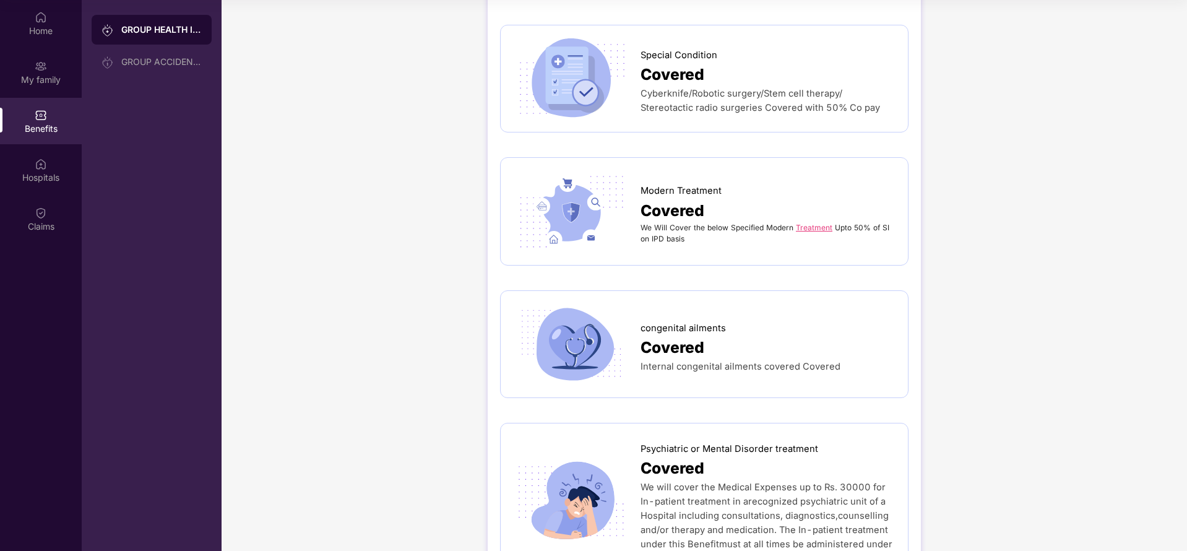
scroll to position [3012, 0]
click at [817, 223] on link "Treatment" at bounding box center [814, 227] width 37 height 9
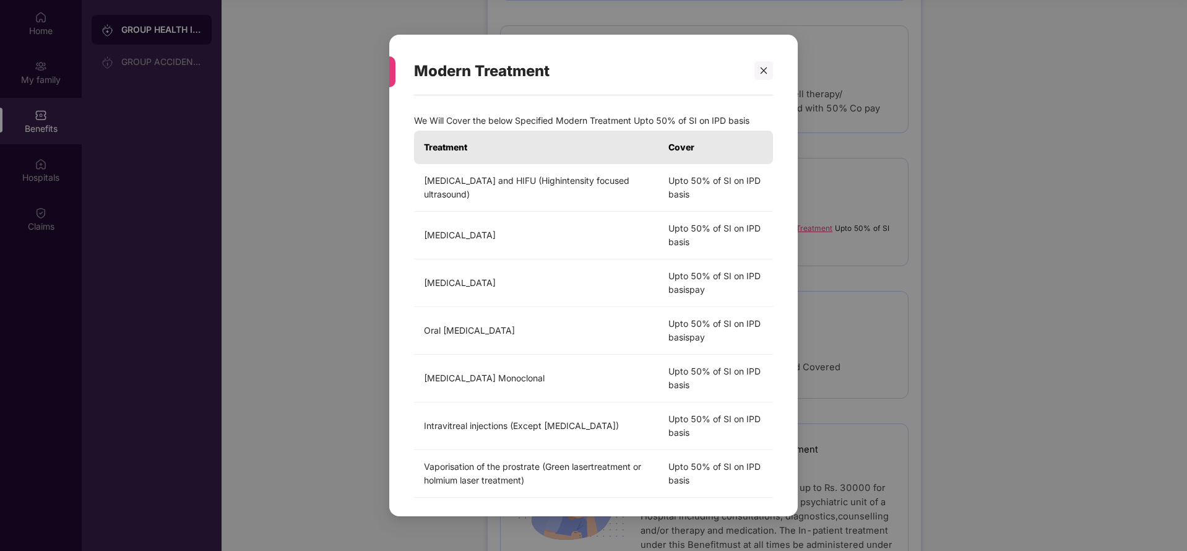
click at [1030, 244] on div "Modern Treatment We Will Cover the below Specified Modern Treatment Upto 50% of…" at bounding box center [593, 275] width 1187 height 551
click at [761, 75] on div at bounding box center [763, 70] width 19 height 19
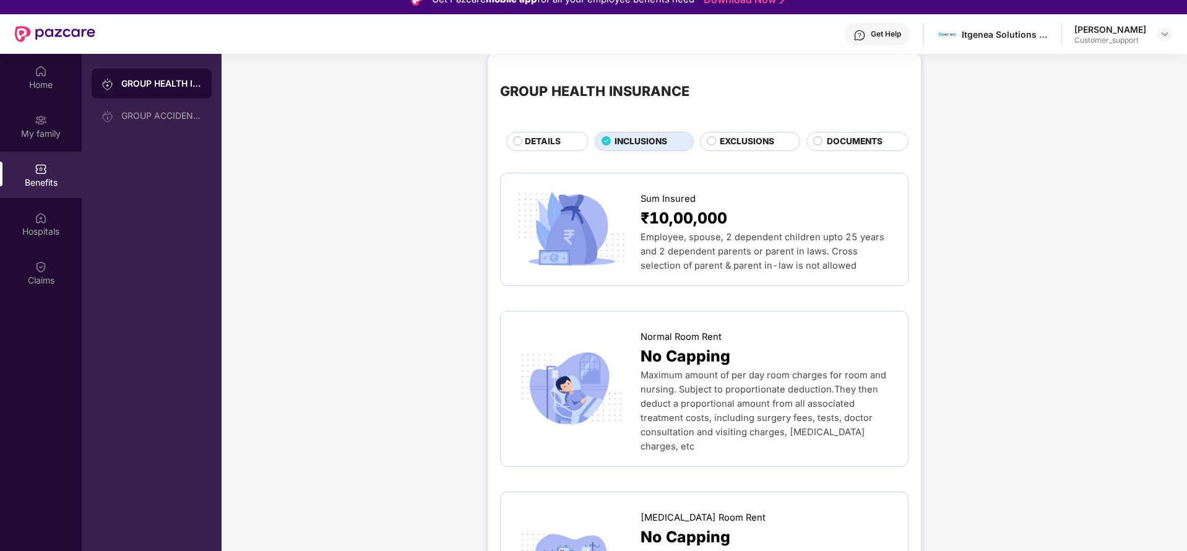
scroll to position [0, 0]
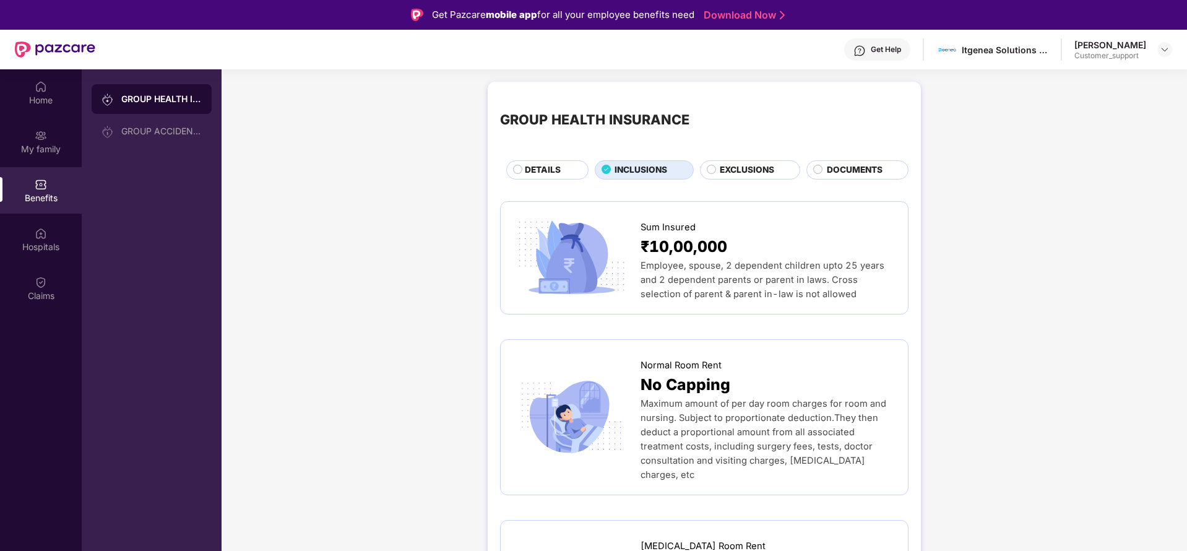
click at [839, 171] on span "DOCUMENTS" at bounding box center [855, 170] width 56 height 14
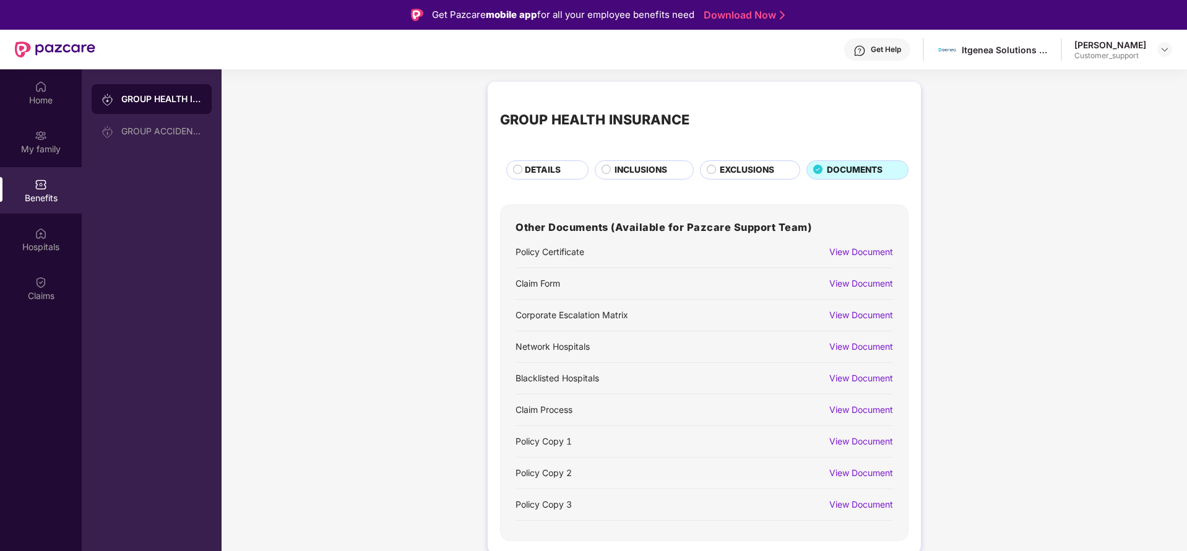
click at [845, 252] on div "View Document" at bounding box center [861, 252] width 64 height 14
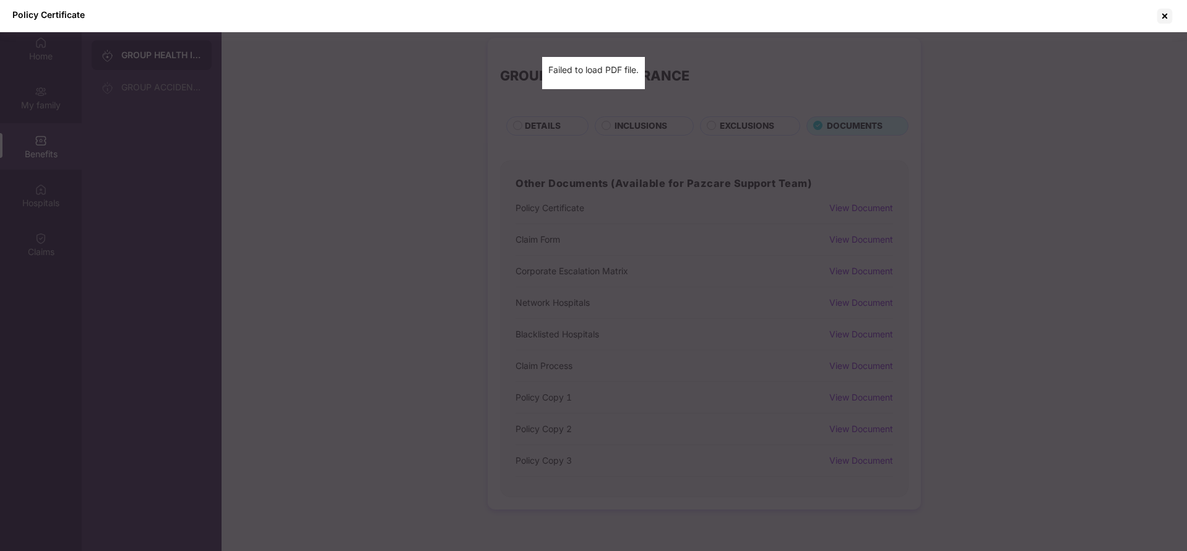
scroll to position [69, 0]
click at [1166, 12] on div at bounding box center [1165, 16] width 20 height 20
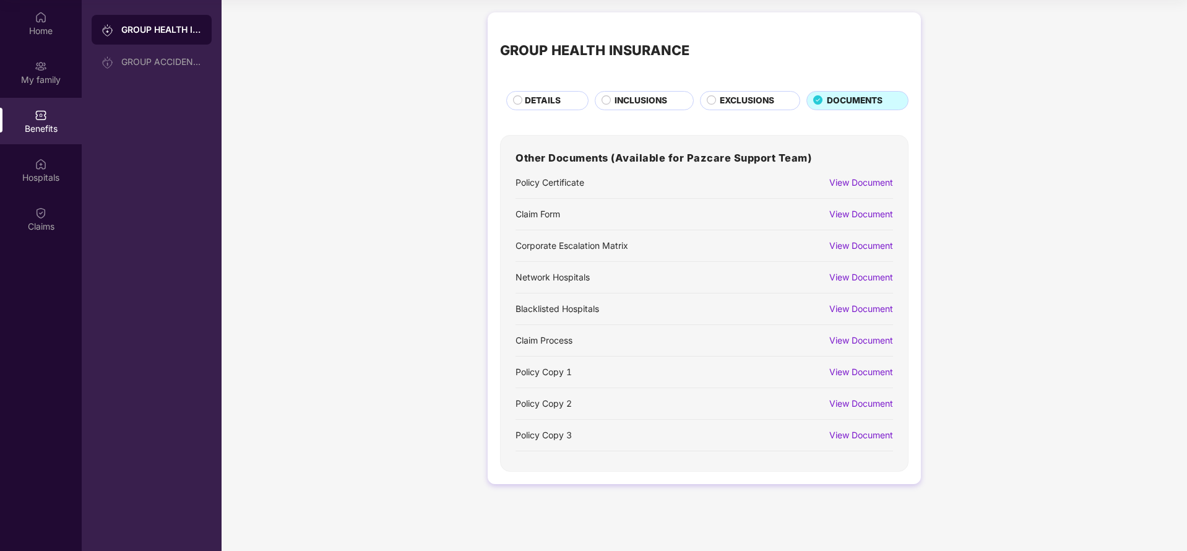
click at [853, 365] on div "View Document" at bounding box center [861, 372] width 64 height 14
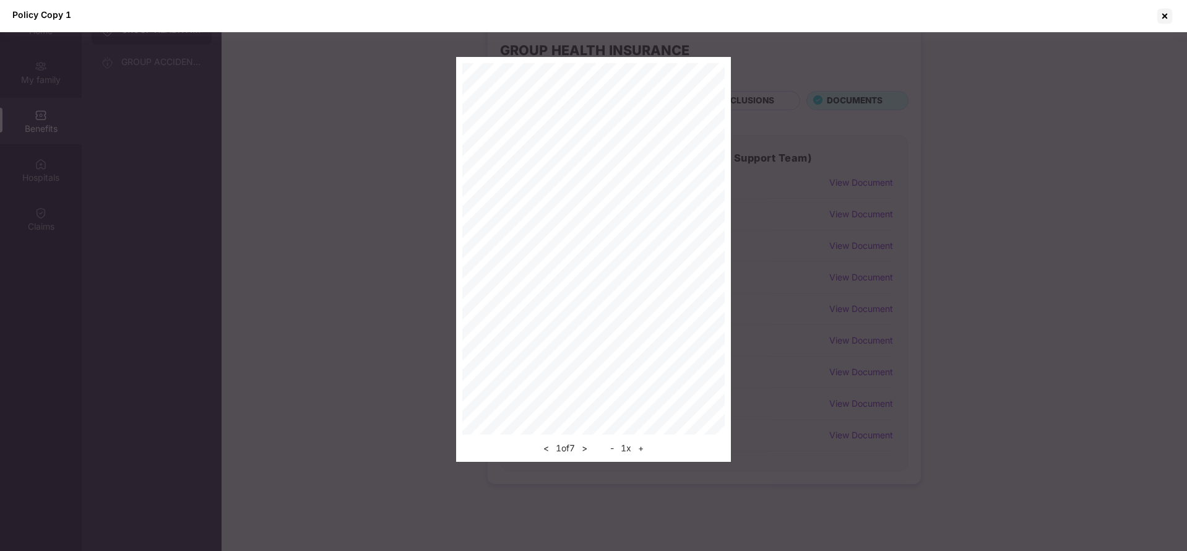
click at [642, 447] on button "+" at bounding box center [640, 448] width 13 height 15
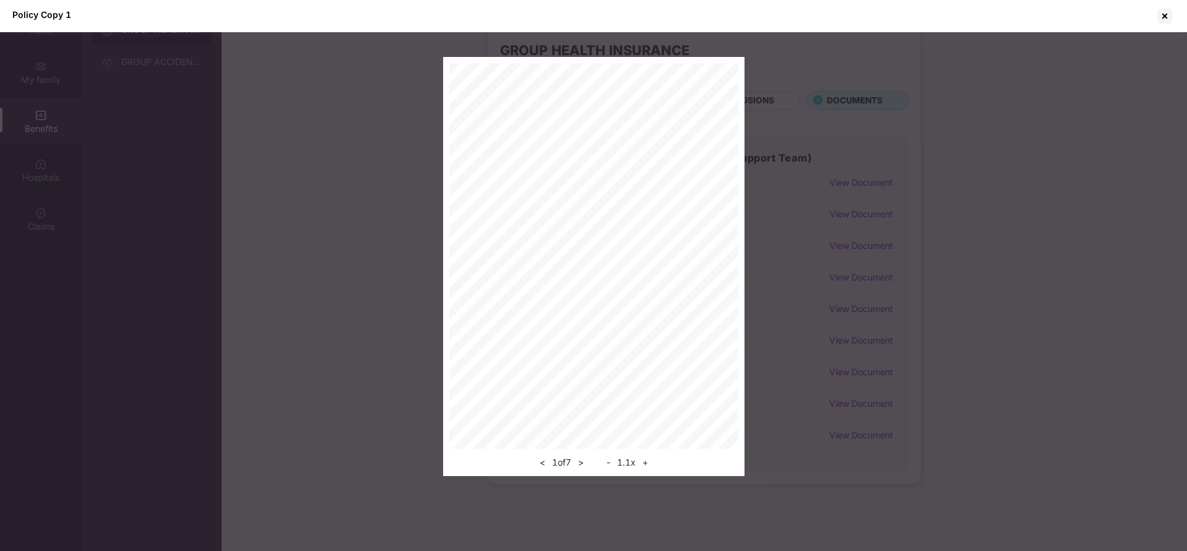
click at [644, 469] on div "< 1 of 7 > - 1.1 x +" at bounding box center [593, 266] width 301 height 419
click at [644, 469] on button "+" at bounding box center [645, 462] width 13 height 15
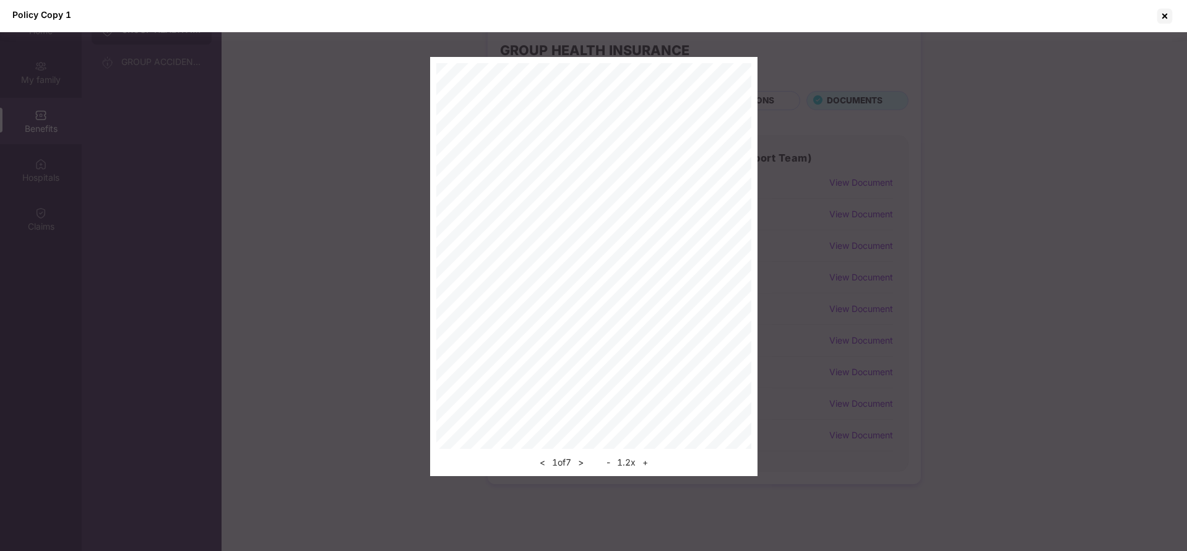
click at [644, 469] on button "+" at bounding box center [645, 462] width 13 height 15
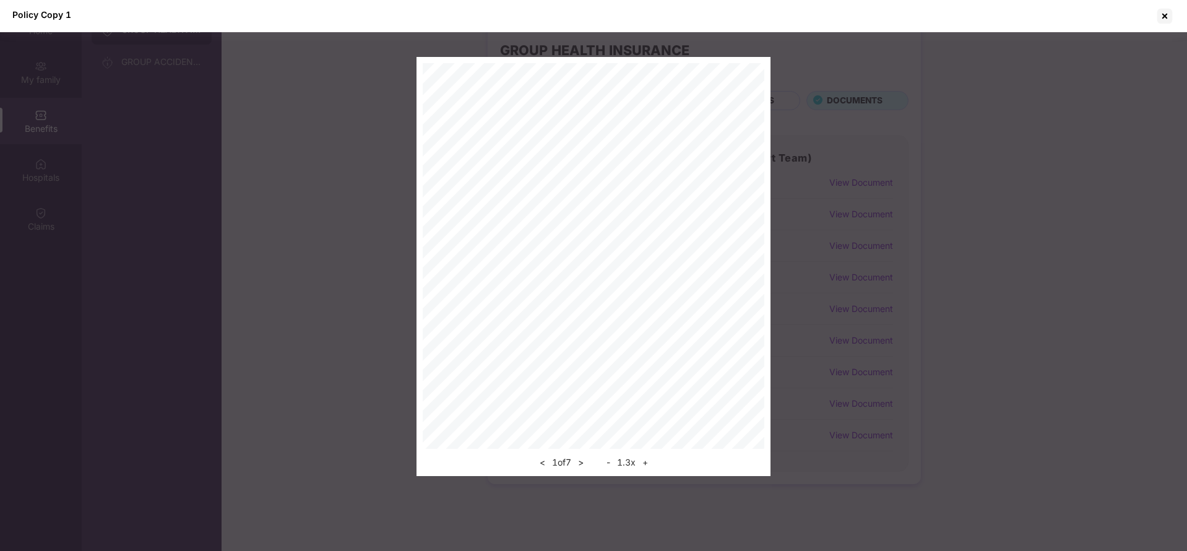
click at [644, 469] on button "+" at bounding box center [645, 462] width 13 height 15
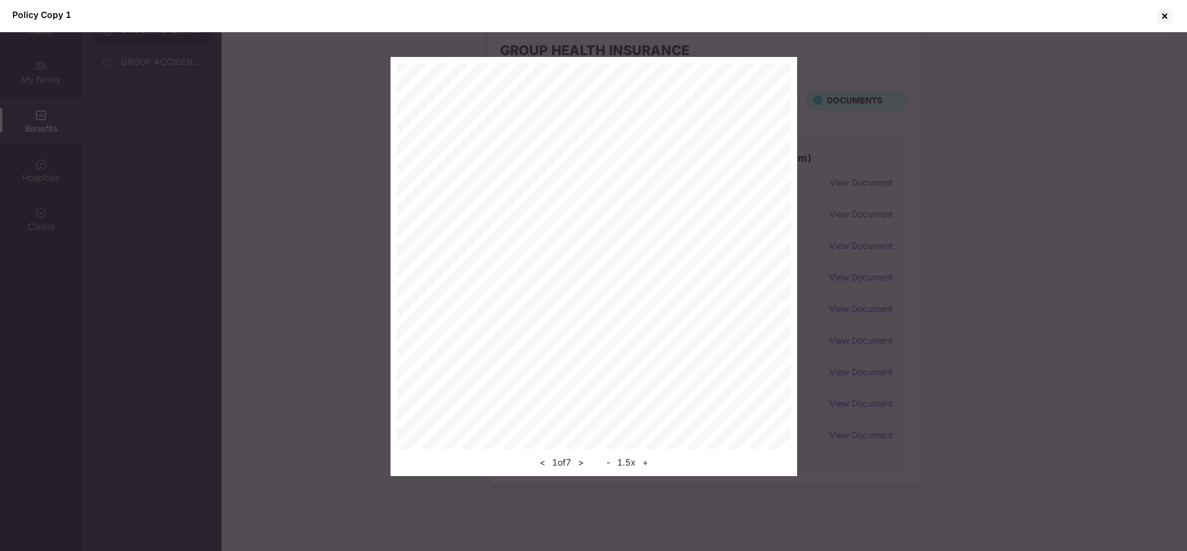
click at [644, 469] on button "+" at bounding box center [645, 462] width 13 height 15
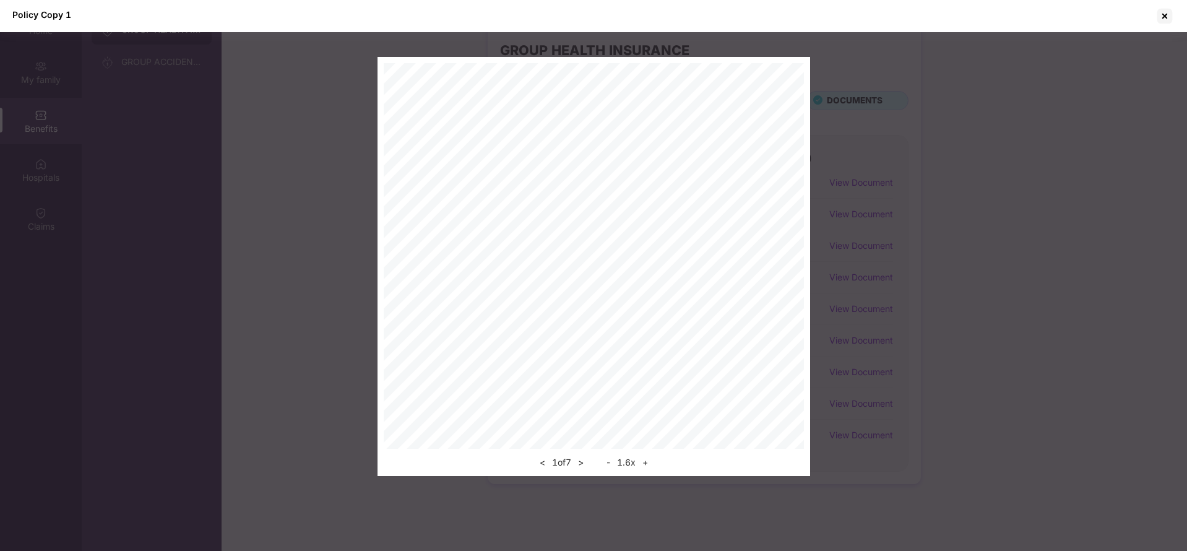
click at [644, 469] on button "+" at bounding box center [645, 462] width 13 height 15
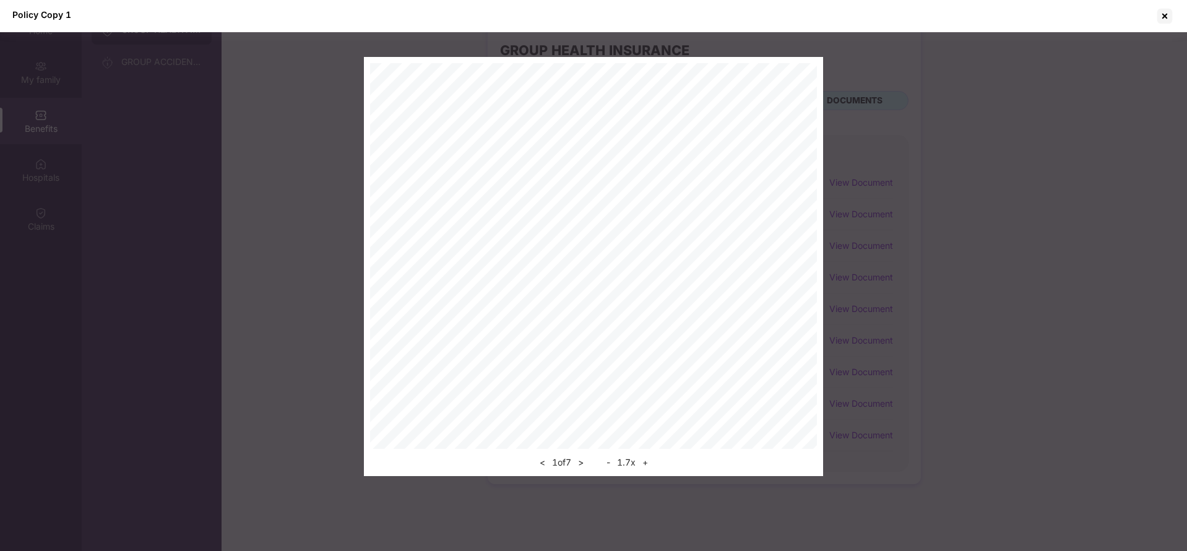
click at [644, 469] on button "+" at bounding box center [645, 462] width 13 height 15
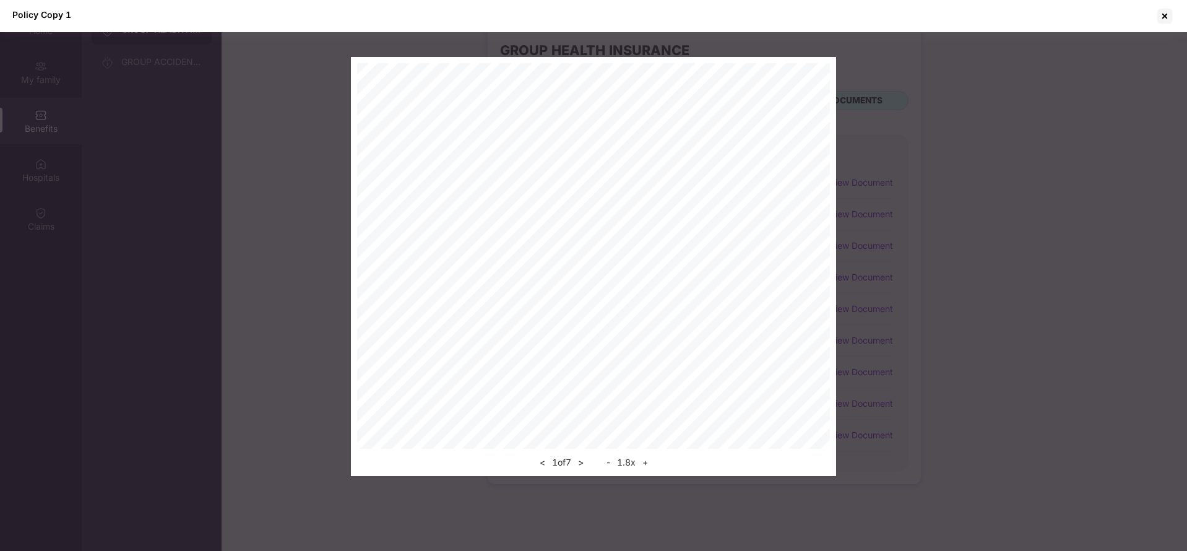
click at [832, 347] on div "< 1 of 7 > - 1.8 x +" at bounding box center [593, 266] width 485 height 419
click at [579, 466] on button ">" at bounding box center [580, 462] width 13 height 15
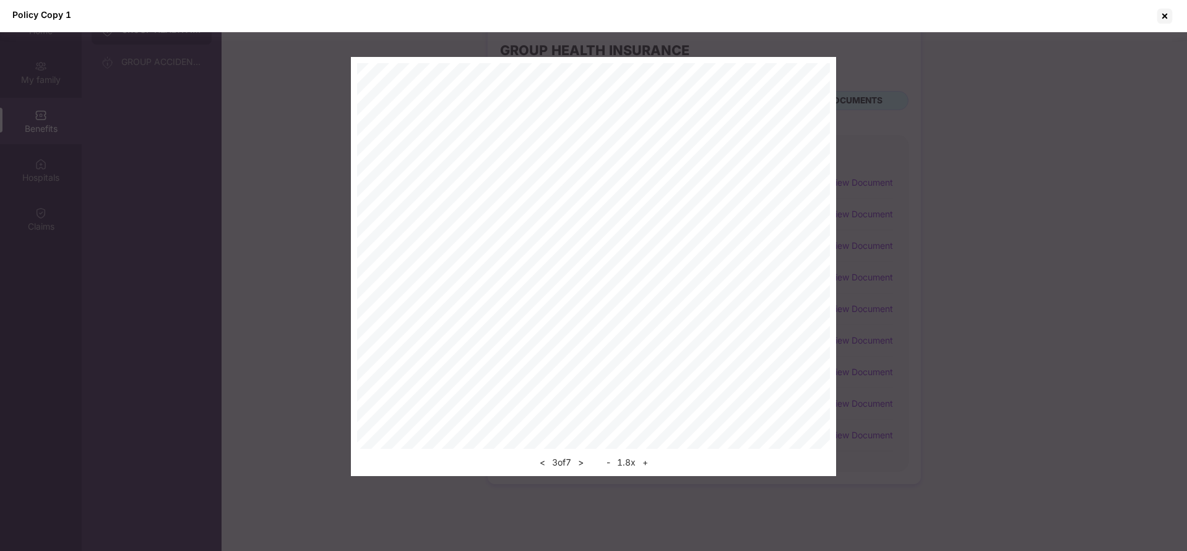
click at [579, 466] on button ">" at bounding box center [580, 462] width 13 height 15
click at [582, 463] on button ">" at bounding box center [580, 462] width 13 height 15
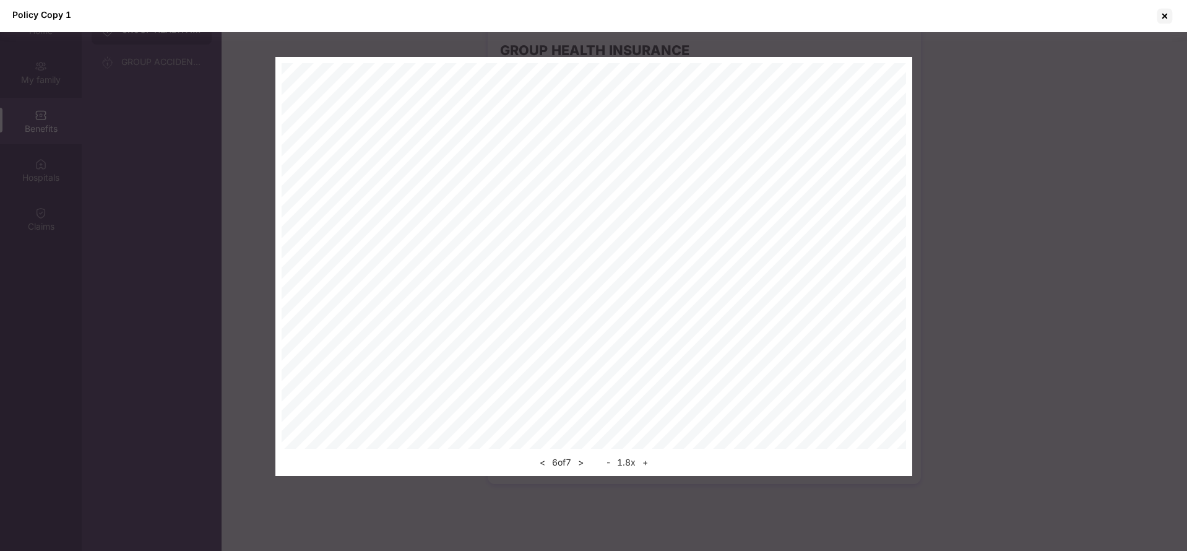
click at [582, 463] on button ">" at bounding box center [580, 462] width 13 height 15
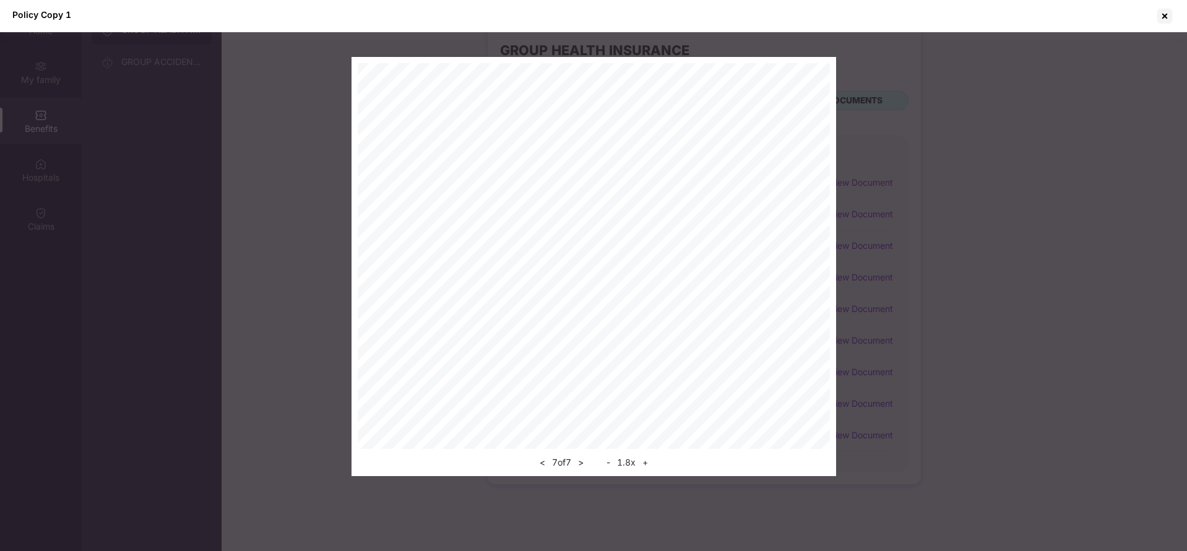
click at [536, 461] on button "<" at bounding box center [542, 462] width 13 height 15
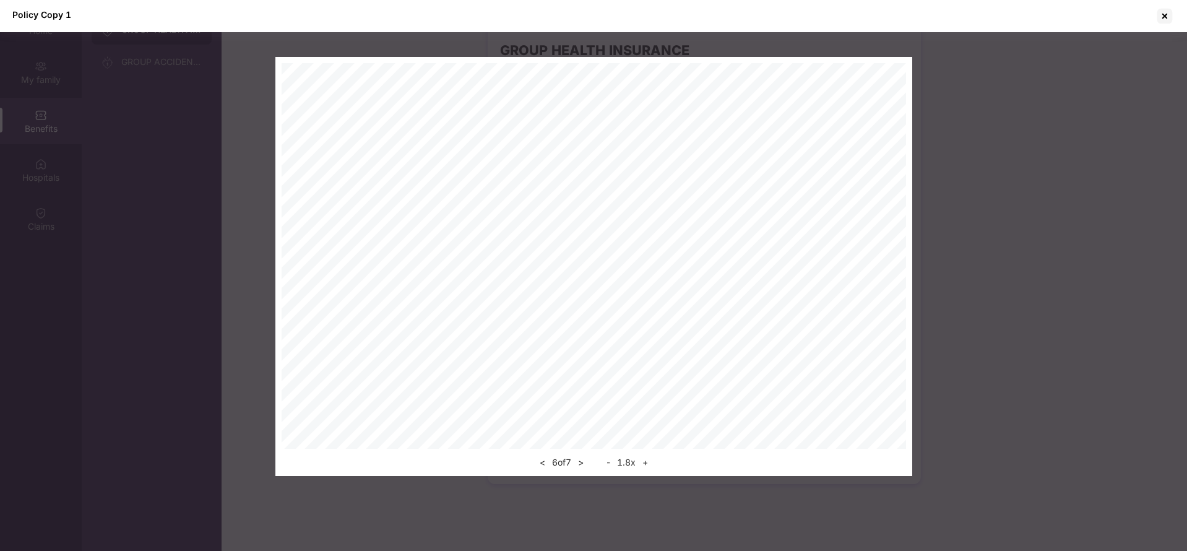
click at [536, 461] on button "<" at bounding box center [542, 462] width 13 height 15
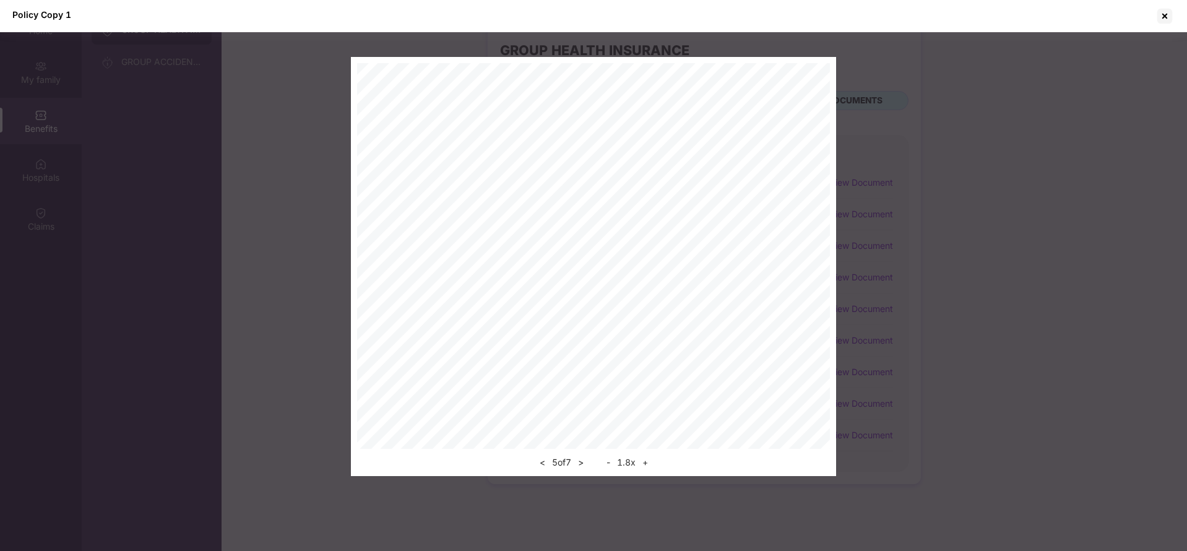
click at [536, 461] on button "<" at bounding box center [542, 462] width 13 height 15
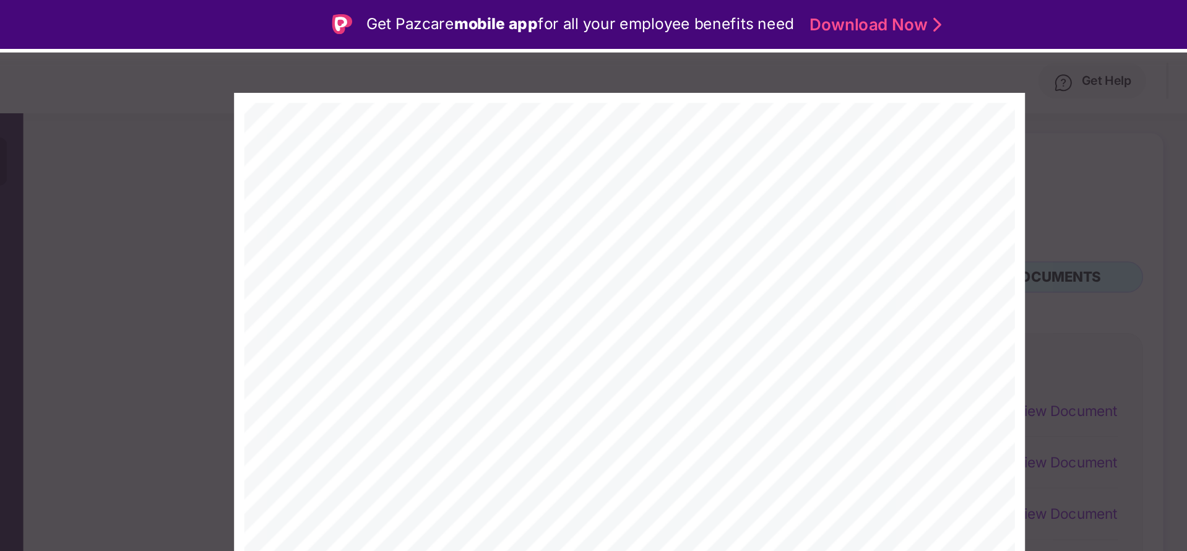
scroll to position [37, 0]
click at [928, 7] on div "Get Pazcare mobile app for all your employee benefits need Download Now" at bounding box center [593, 15] width 1187 height 30
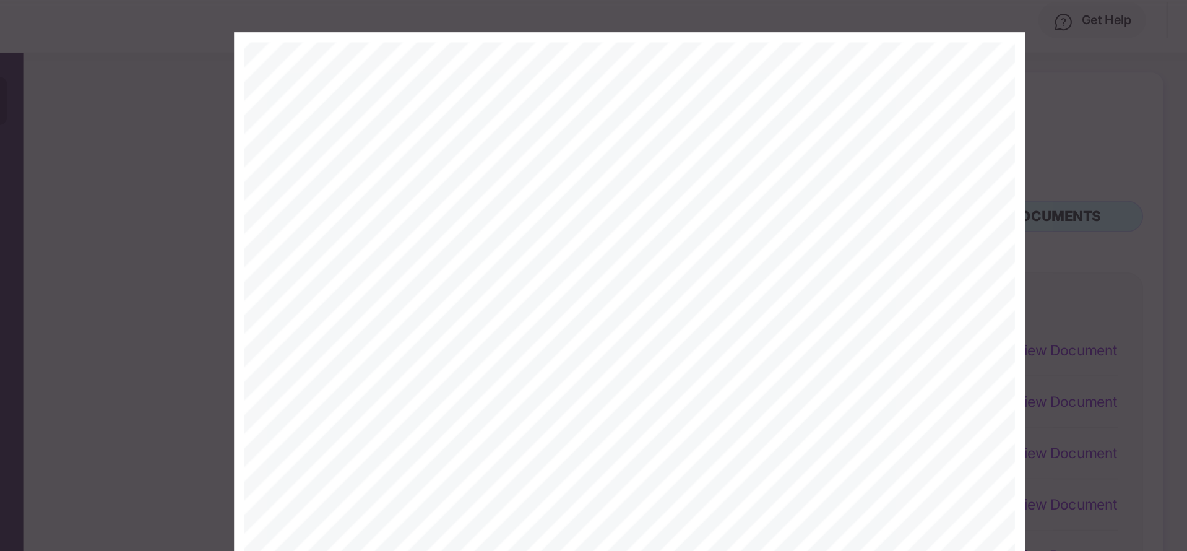
click at [903, 83] on div "< 4 of 7 > - 1.8 x +" at bounding box center [593, 266] width 1187 height 419
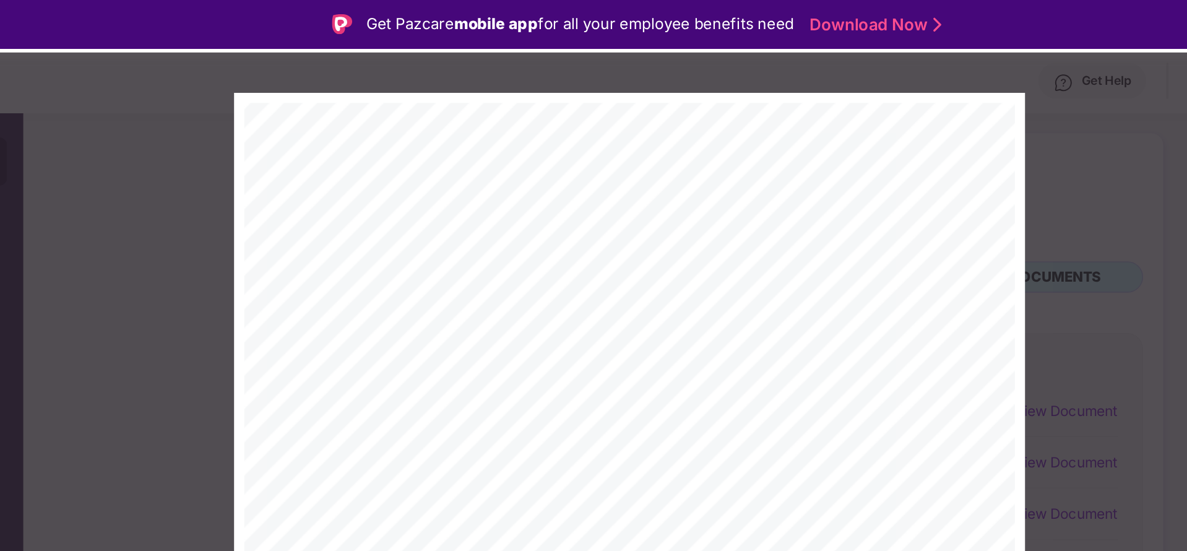
click at [819, 17] on div "Get Pazcare mobile app for all your employee benefits need Download Now" at bounding box center [593, 15] width 1187 height 30
click at [295, 109] on div "< 4 of 7 > - 1.8 x +" at bounding box center [593, 266] width 1187 height 419
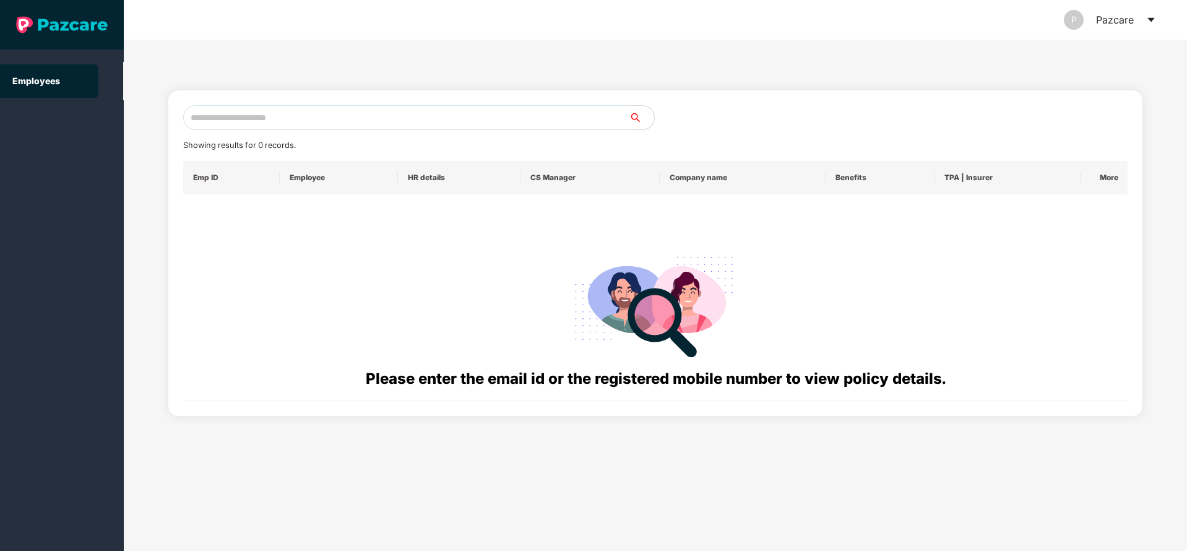
click at [379, 123] on input "text" at bounding box center [406, 117] width 446 height 25
paste input "**********"
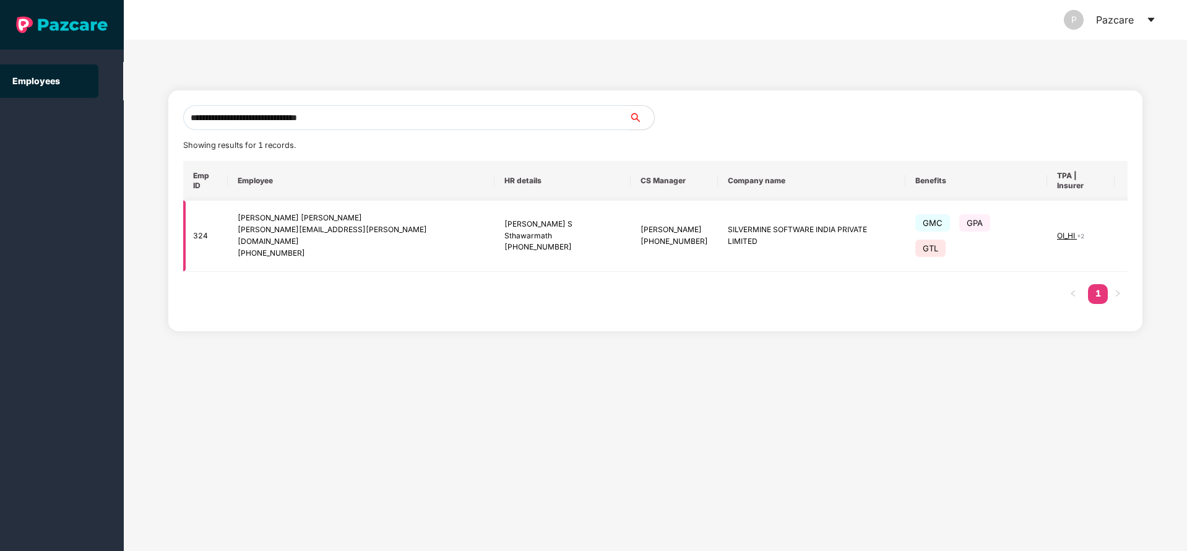
type input "**********"
click at [1137, 227] on img at bounding box center [1145, 235] width 17 height 17
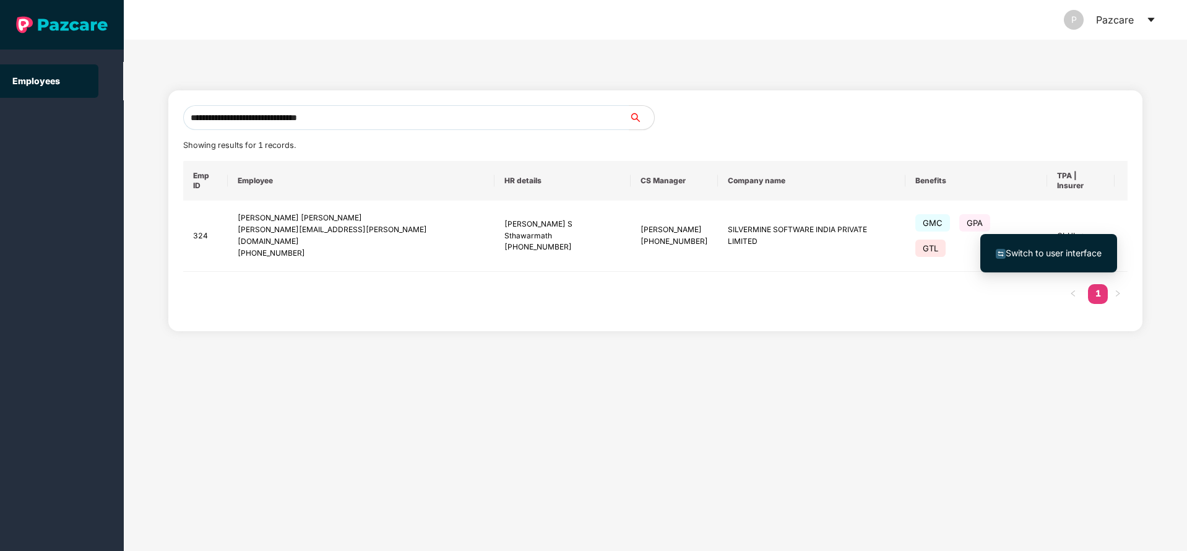
click at [1040, 248] on span "Switch to user interface" at bounding box center [1054, 253] width 96 height 11
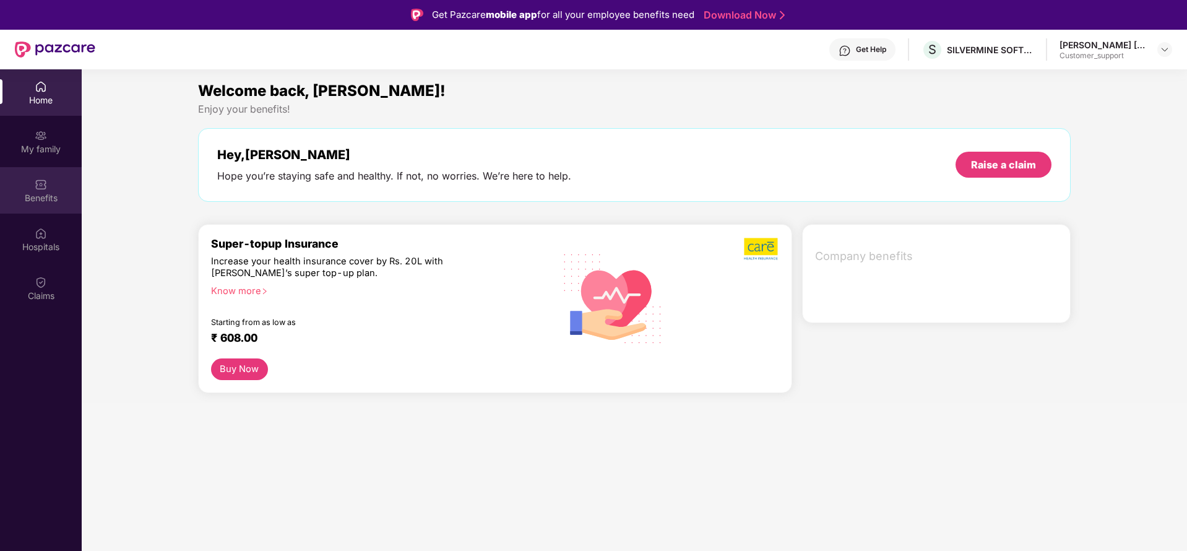
click at [43, 203] on div "Benefits" at bounding box center [41, 198] width 82 height 12
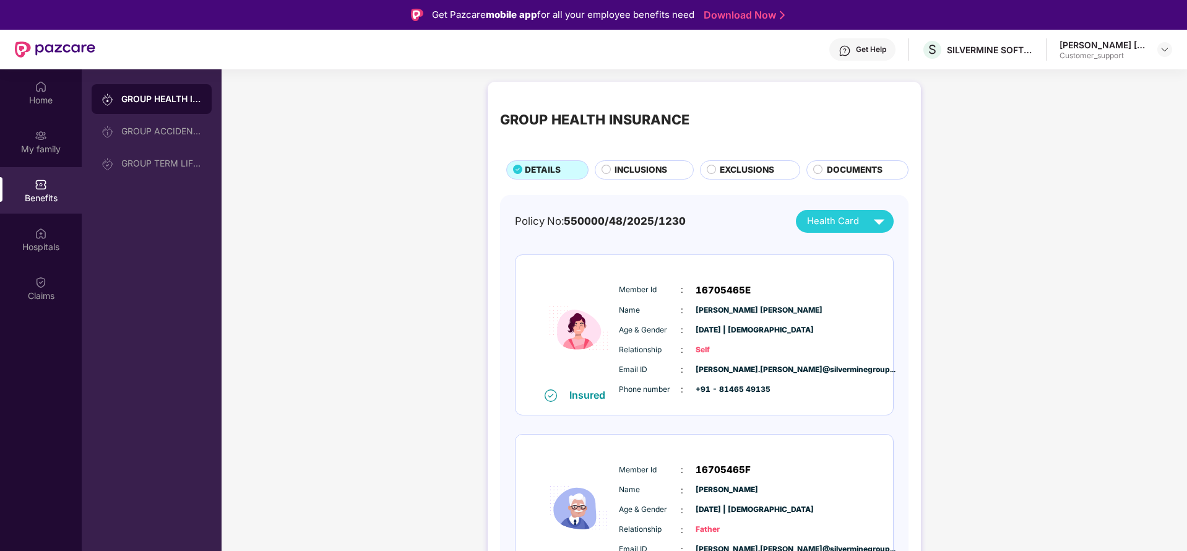
click at [642, 169] on span "INCLUSIONS" at bounding box center [640, 170] width 53 height 14
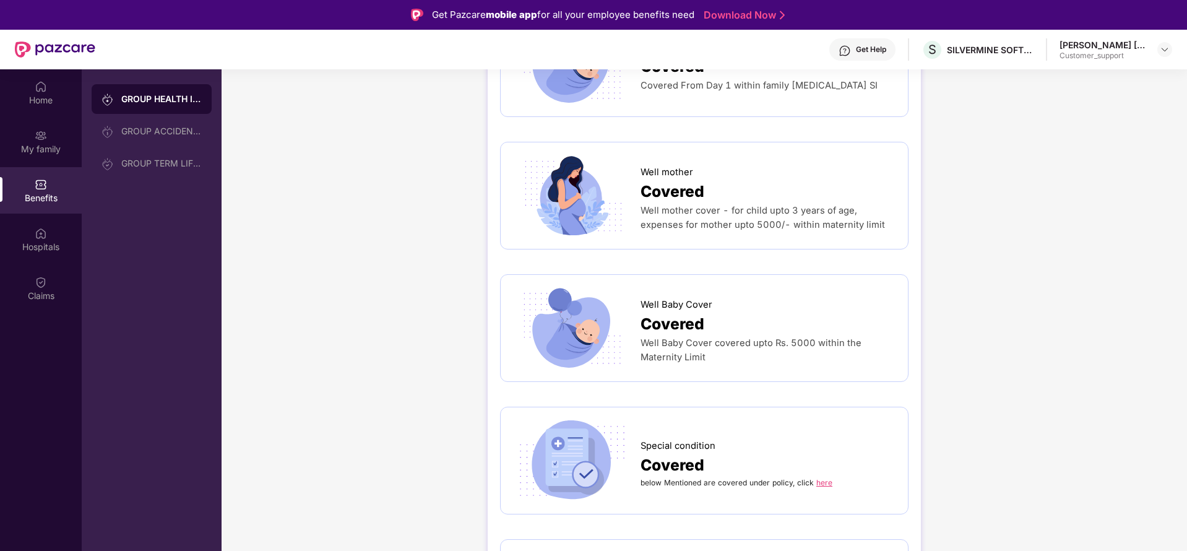
scroll to position [1931, 0]
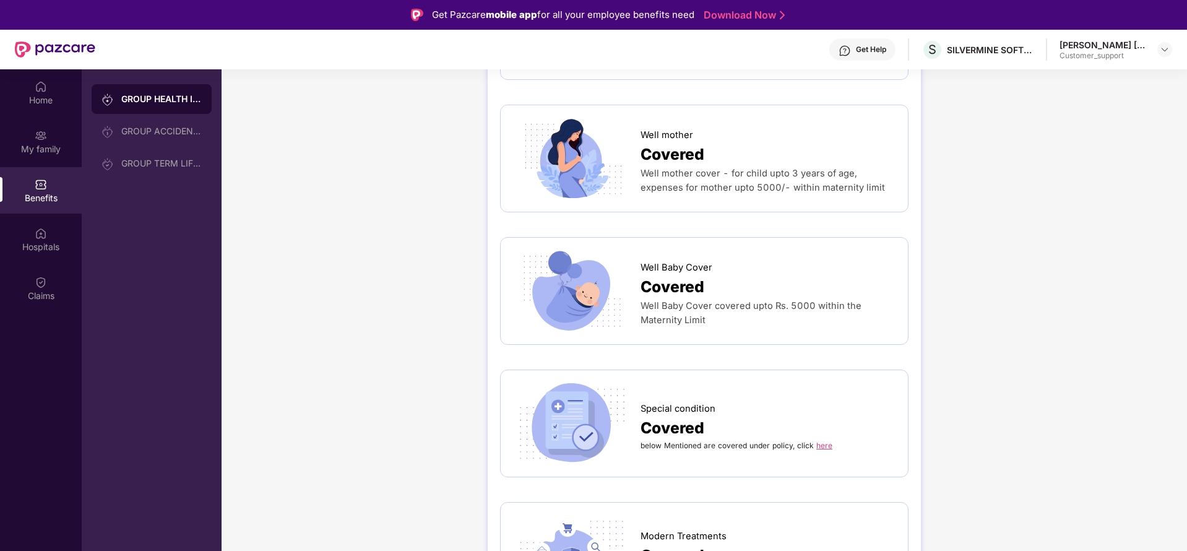
click at [811, 441] on span "click" at bounding box center [805, 445] width 17 height 9
click at [822, 441] on link "here" at bounding box center [824, 445] width 16 height 9
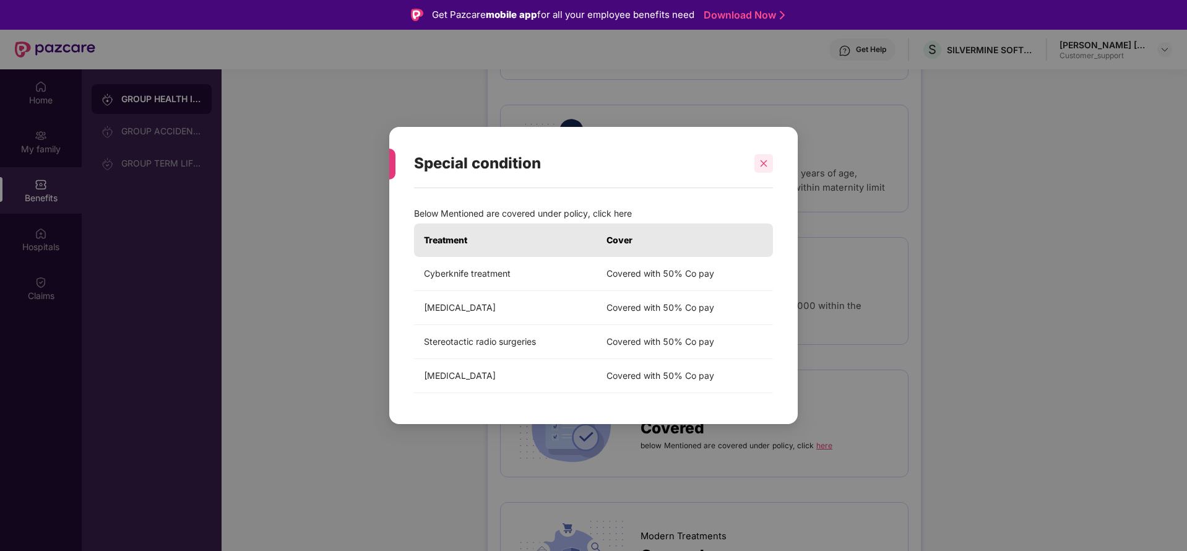
click at [766, 163] on icon "close" at bounding box center [763, 163] width 9 height 9
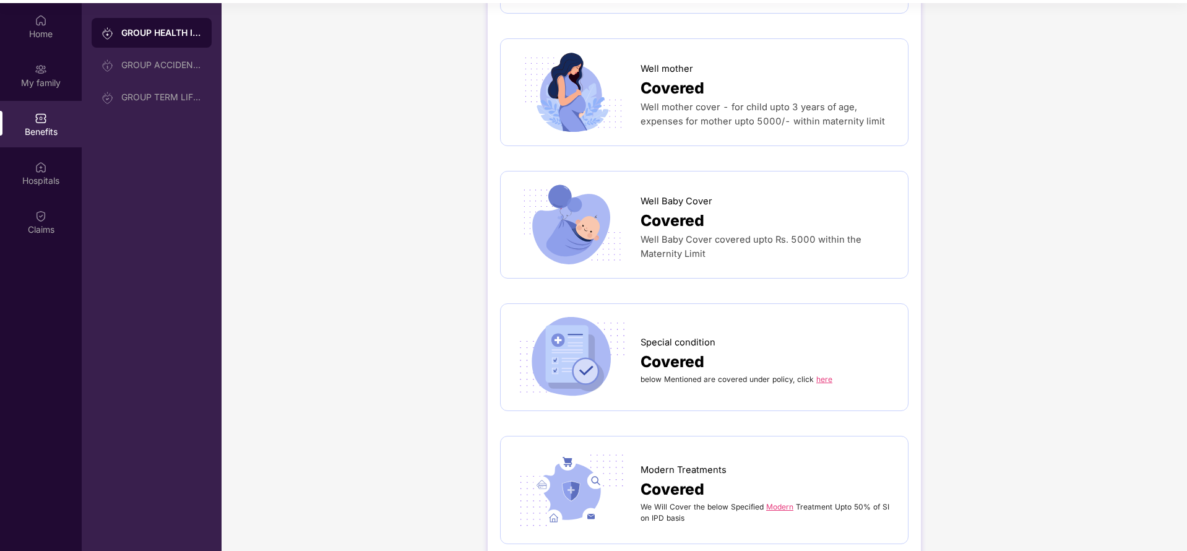
scroll to position [69, 0]
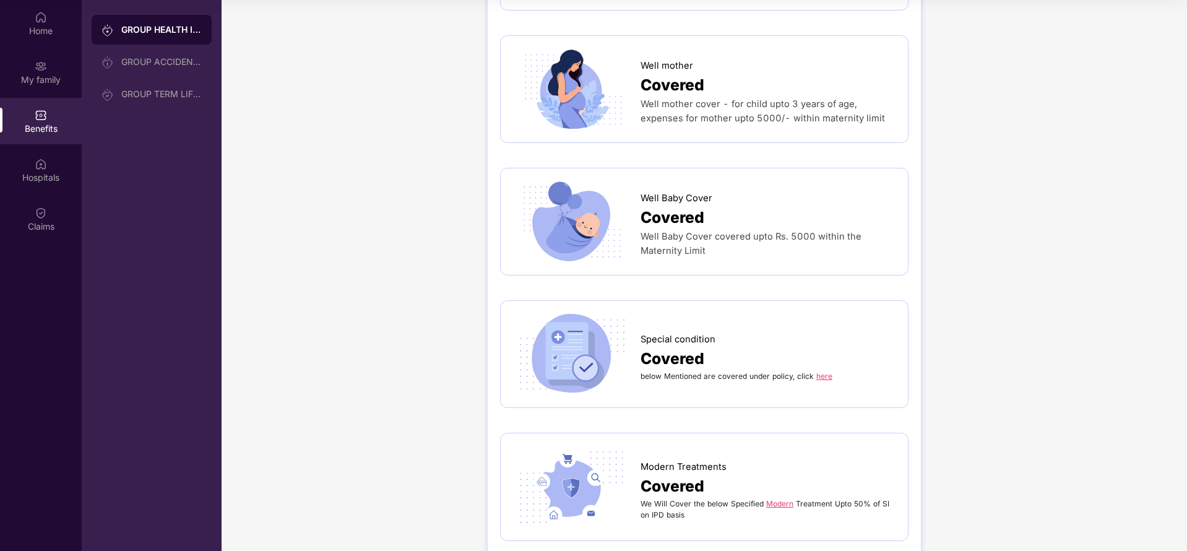
click at [769, 498] on div "We Will Cover the below Specified Modern Treatment Upto 50% of SI on IPD basis" at bounding box center [767, 509] width 255 height 22
click at [779, 499] on link "Modern" at bounding box center [779, 503] width 27 height 9
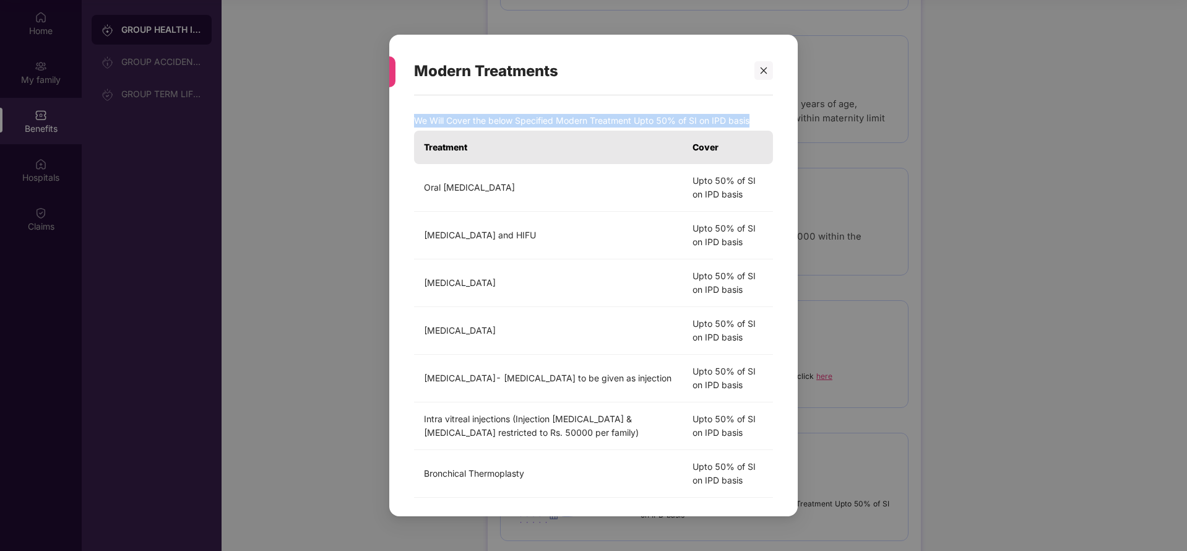
drag, startPoint x: 764, startPoint y: 72, endPoint x: 1066, endPoint y: 323, distance: 392.0
click at [1066, 323] on div "Modern Treatments We Will Cover the below Specified Modern Treatment Upto 50% o…" at bounding box center [593, 275] width 1187 height 551
click at [762, 77] on div at bounding box center [763, 70] width 19 height 19
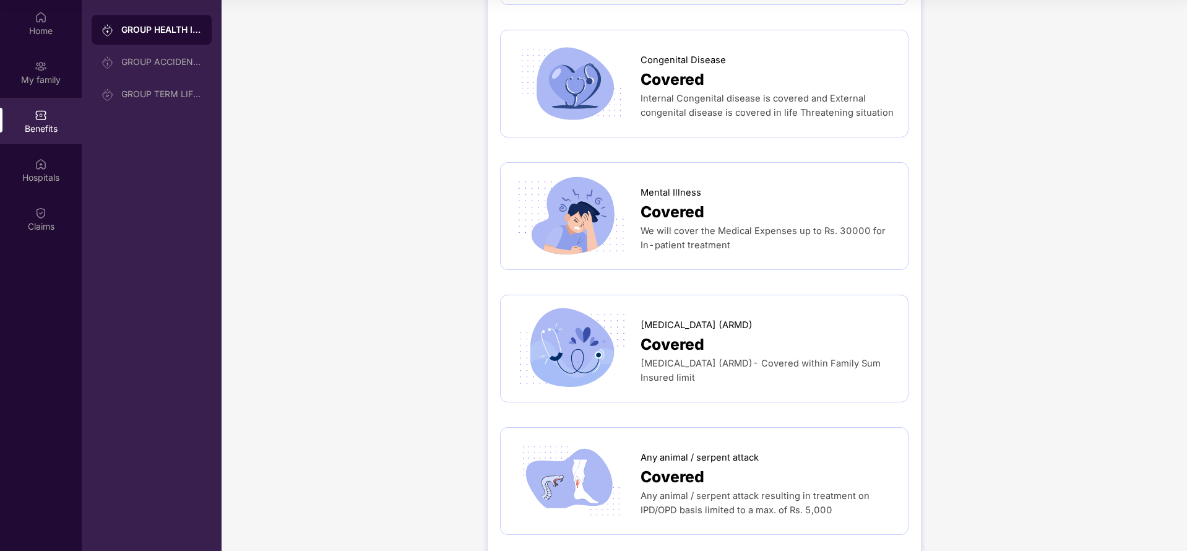
scroll to position [2605, 0]
